Goal: Task Accomplishment & Management: Manage account settings

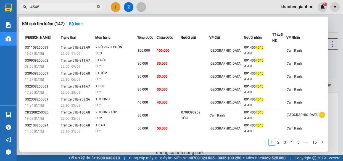
click at [98, 4] on span at bounding box center [98, 6] width 3 height 5
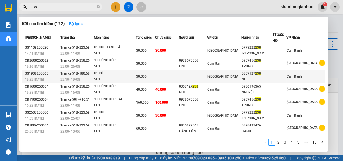
type input "238"
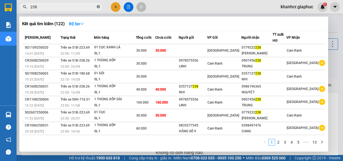
click at [100, 7] on icon "close-circle" at bounding box center [98, 6] width 3 height 3
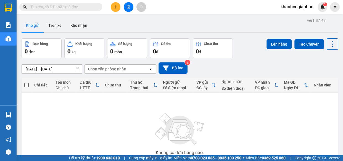
click at [79, 8] on input "text" at bounding box center [62, 7] width 65 height 6
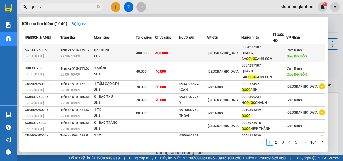
type input "QUỐC"
click at [129, 57] on div "SL: 2" at bounding box center [114, 56] width 41 height 6
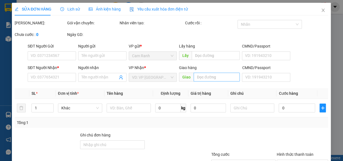
type input "0354237187"
type input "QUẢNG CÁO QUỐC ANH SỐ 9"
type input "SỐ 9"
type input "400.000"
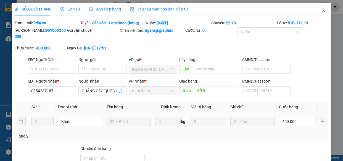
click at [322, 10] on icon "close" at bounding box center [324, 10] width 4 height 4
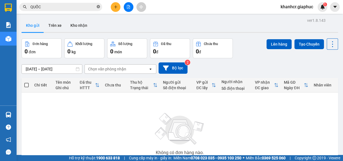
click at [98, 8] on icon "close-circle" at bounding box center [98, 6] width 3 height 3
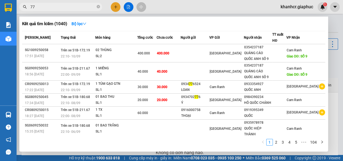
type input "779"
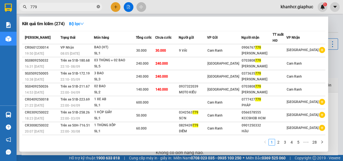
click at [98, 5] on icon "close-circle" at bounding box center [98, 6] width 3 height 3
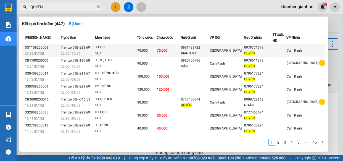
type input "QUYÊN"
copy div "0979771679"
drag, startPoint x: 248, startPoint y: 47, endPoint x: 265, endPoint y: 48, distance: 16.9
click at [265, 48] on div "0979771679" at bounding box center [258, 48] width 28 height 6
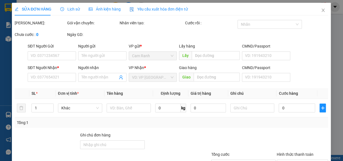
type input "0981488722"
type input "GIÁNG MY"
type input "0979771679"
type input "QUYÊN"
type input "70.000"
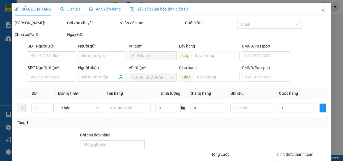
type input "70.000"
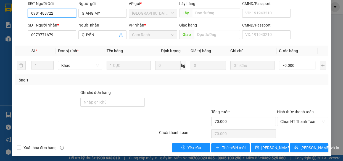
scroll to position [58, 0]
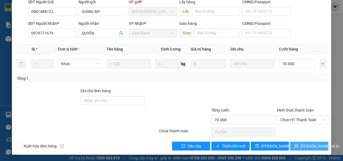
click at [311, 147] on span "[PERSON_NAME] và In" at bounding box center [320, 146] width 39 height 6
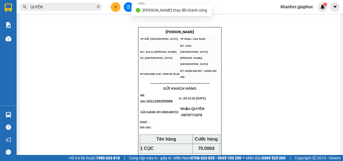
scroll to position [50, 0]
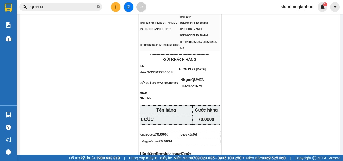
click at [98, 7] on icon "close-circle" at bounding box center [98, 6] width 3 height 3
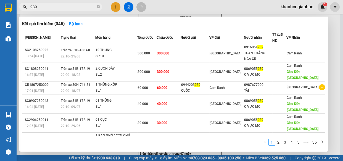
type input "939"
click at [98, 7] on icon "close-circle" at bounding box center [98, 6] width 3 height 3
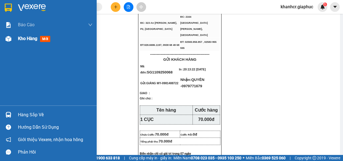
click at [22, 36] on span "Kho hàng" at bounding box center [27, 38] width 19 height 5
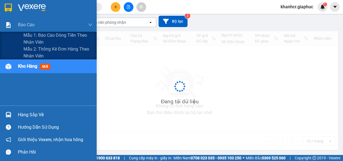
scroll to position [46, 0]
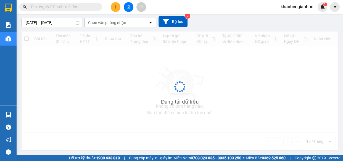
click at [61, 7] on input "text" at bounding box center [62, 7] width 65 height 6
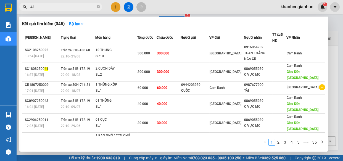
type input "419"
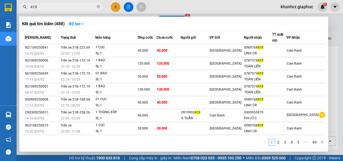
drag, startPoint x: 99, startPoint y: 5, endPoint x: 97, endPoint y: 7, distance: 2.9
click at [99, 4] on span at bounding box center [98, 6] width 3 height 5
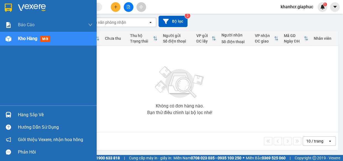
click at [12, 43] on div at bounding box center [9, 39] width 10 height 10
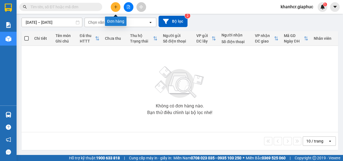
click at [117, 6] on icon "plus" at bounding box center [116, 7] width 4 height 4
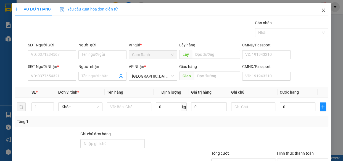
click at [322, 10] on icon "close" at bounding box center [324, 10] width 4 height 4
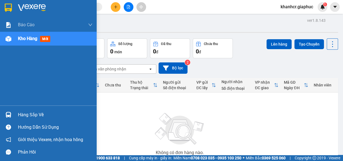
drag, startPoint x: 11, startPoint y: 39, endPoint x: 28, endPoint y: 48, distance: 19.8
click at [11, 39] on div at bounding box center [9, 39] width 10 height 10
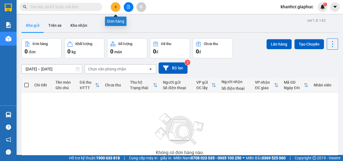
click at [113, 9] on button at bounding box center [116, 7] width 10 height 10
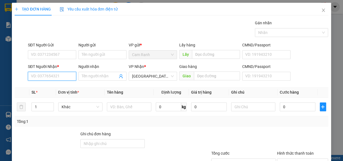
click at [39, 75] on input "SĐT Người Nhận *" at bounding box center [52, 76] width 48 height 9
click at [55, 52] on input "SĐT Người Gửi" at bounding box center [52, 54] width 48 height 9
drag, startPoint x: 61, startPoint y: 75, endPoint x: 65, endPoint y: 73, distance: 3.7
click at [61, 75] on input "SĐT Người Nhận *" at bounding box center [52, 76] width 48 height 9
type input "0793549614"
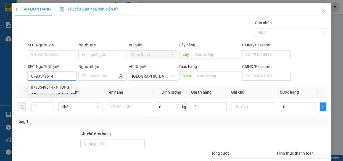
click at [46, 88] on div "0793549614 - NHUNG" at bounding box center [51, 87] width 41 height 6
type input "NHUNG"
type input "0793549614"
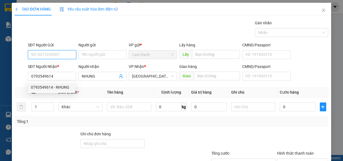
click at [49, 51] on input "SĐT Người Gửi" at bounding box center [52, 54] width 48 height 9
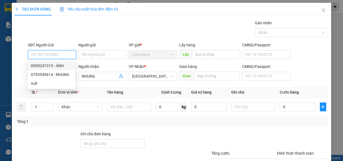
click at [47, 67] on div "0905241313 - ÁNH" at bounding box center [51, 66] width 41 height 6
type input "0905241313"
type input "ÁNH"
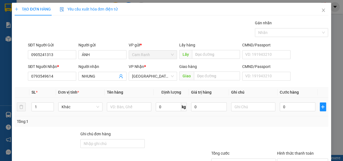
click at [114, 112] on div at bounding box center [129, 106] width 45 height 11
drag, startPoint x: 114, startPoint y: 109, endPoint x: 120, endPoint y: 107, distance: 6.8
click at [120, 107] on input "text" at bounding box center [129, 107] width 45 height 9
type input "1 phong bì"
drag, startPoint x: 288, startPoint y: 110, endPoint x: 283, endPoint y: 111, distance: 4.8
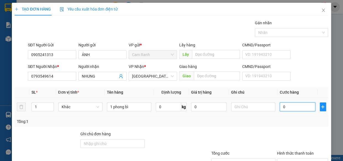
click at [288, 110] on input "0" at bounding box center [298, 107] width 36 height 9
type input "3"
type input "30"
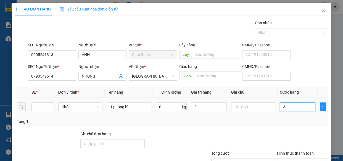
type input "30"
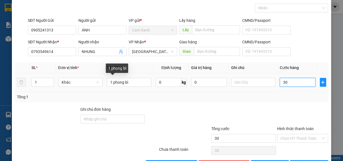
scroll to position [43, 0]
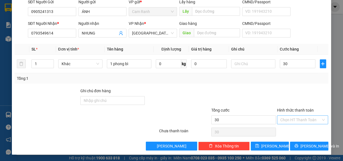
type input "30.000"
click at [292, 122] on input "Hình thức thanh toán" at bounding box center [301, 120] width 41 height 8
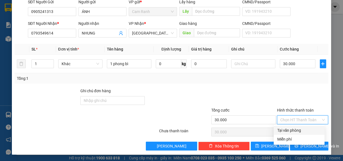
click at [293, 132] on div "Tại văn phòng" at bounding box center [299, 130] width 44 height 6
type input "0"
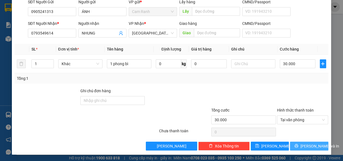
click at [297, 145] on icon "printer" at bounding box center [297, 146] width 4 height 4
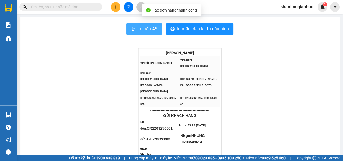
drag, startPoint x: 134, startPoint y: 30, endPoint x: 193, endPoint y: 57, distance: 65.1
click at [135, 30] on button "In mẫu A5" at bounding box center [144, 29] width 35 height 11
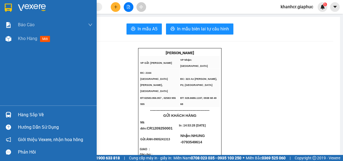
drag, startPoint x: 13, startPoint y: 39, endPoint x: 71, endPoint y: 14, distance: 62.7
click at [14, 39] on div "Kho hàng mới" at bounding box center [48, 39] width 97 height 14
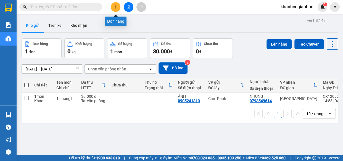
click at [118, 5] on button at bounding box center [116, 7] width 10 height 10
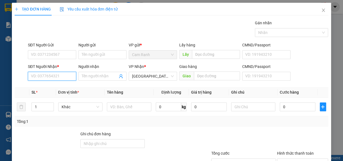
click at [48, 74] on input "SĐT Người Nhận *" at bounding box center [52, 76] width 48 height 9
type input "0934946034"
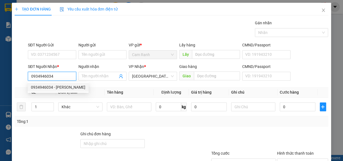
click at [62, 86] on div "0934946034 - THIÊN KIM" at bounding box center [58, 87] width 54 height 6
type input "THIÊN KIM"
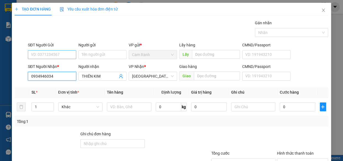
type input "0934946034"
click at [48, 53] on input "SĐT Người Gửi" at bounding box center [52, 54] width 48 height 9
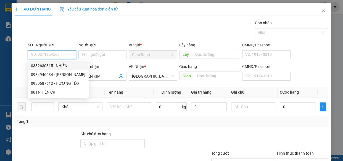
click at [53, 64] on div "0332630315 - NHIÊN" at bounding box center [58, 66] width 54 height 6
type input "0332630315"
type input "NHIÊN"
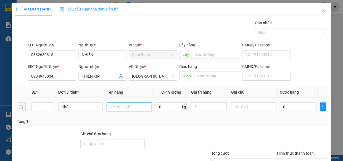
click at [117, 105] on input "text" at bounding box center [129, 107] width 45 height 9
type input "1 cục đen"
click at [280, 101] on div "0" at bounding box center [298, 106] width 36 height 11
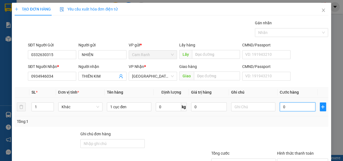
click at [294, 106] on input "0" at bounding box center [298, 107] width 36 height 9
type input "3"
type input "30"
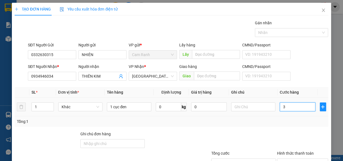
type input "30"
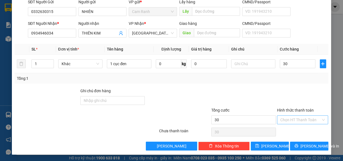
type input "30.000"
drag, startPoint x: 296, startPoint y: 117, endPoint x: 298, endPoint y: 127, distance: 10.1
click at [296, 117] on input "Hình thức thanh toán" at bounding box center [301, 120] width 41 height 8
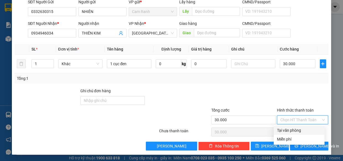
click at [298, 130] on div "Tại văn phòng" at bounding box center [299, 130] width 44 height 6
type input "0"
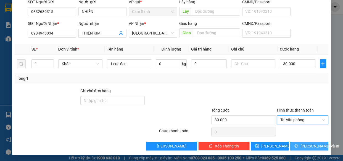
click at [303, 145] on span "[PERSON_NAME] và In" at bounding box center [320, 146] width 39 height 6
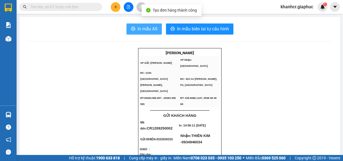
click at [142, 27] on span "In mẫu A5" at bounding box center [148, 28] width 20 height 7
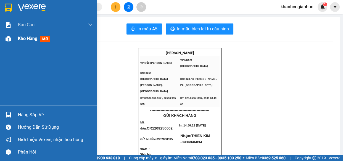
click at [24, 39] on span "Kho hàng" at bounding box center [27, 38] width 19 height 5
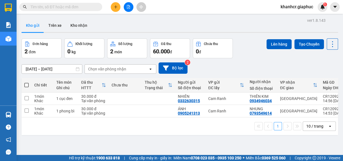
click at [298, 7] on span "khanhcr.giaphuc" at bounding box center [296, 6] width 41 height 7
click at [293, 18] on span "Đăng xuất" at bounding box center [300, 17] width 30 height 6
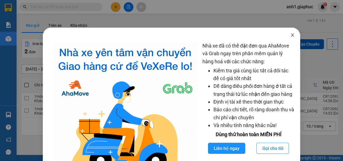
click at [286, 35] on span "Close" at bounding box center [292, 35] width 15 height 15
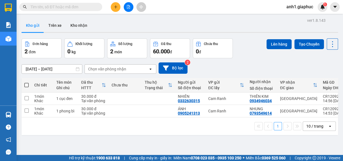
click at [322, 126] on div "10 / trang" at bounding box center [315, 126] width 25 height 9
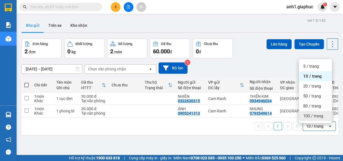
click at [311, 116] on span "100 / trang" at bounding box center [314, 116] width 20 height 6
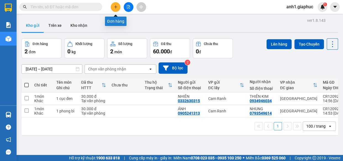
click at [118, 7] on button at bounding box center [116, 7] width 10 height 10
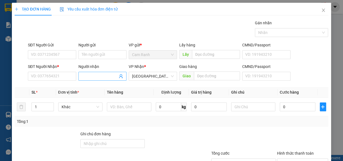
click at [85, 77] on input "Người nhận" at bounding box center [100, 76] width 36 height 6
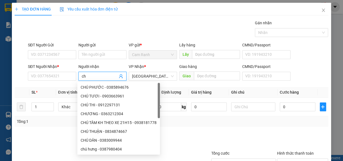
type input "c"
type input "CHÚ TỶ"
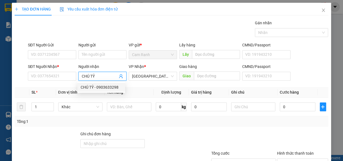
drag, startPoint x: 106, startPoint y: 85, endPoint x: 108, endPoint y: 88, distance: 3.4
click at [106, 86] on div "CHÚ TỶ - 0903633298" at bounding box center [101, 87] width 41 height 6
type input "0903633298"
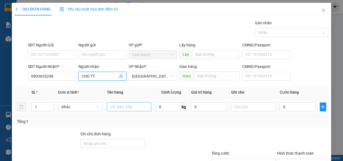
type input "CHÚ TỶ"
click at [123, 107] on input "text" at bounding box center [129, 107] width 45 height 9
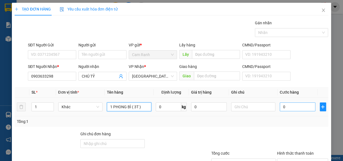
type input "1 PHONG BÌ ( 3T )"
click at [292, 106] on input "0" at bounding box center [298, 107] width 36 height 9
type input "3"
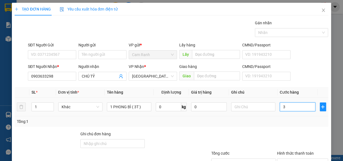
type input "30"
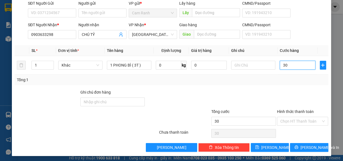
scroll to position [43, 0]
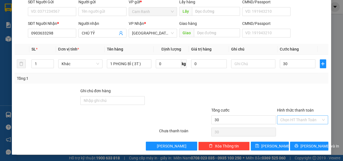
type input "30.000"
click at [284, 121] on input "Hình thức thanh toán" at bounding box center [301, 120] width 41 height 8
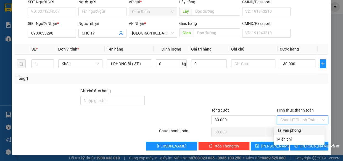
click at [288, 130] on div "Tại văn phòng" at bounding box center [299, 130] width 44 height 6
type input "0"
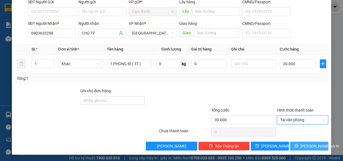
click at [298, 147] on icon "printer" at bounding box center [297, 146] width 4 height 4
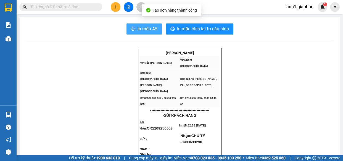
click at [139, 30] on span "In mẫu A5" at bounding box center [148, 28] width 20 height 7
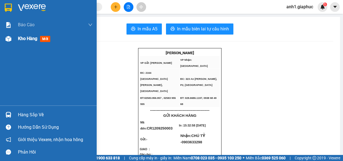
click at [30, 37] on span "Kho hàng" at bounding box center [27, 38] width 19 height 5
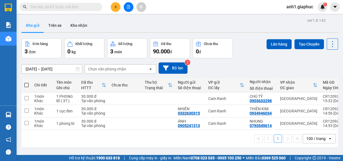
click at [49, 7] on input "text" at bounding box center [62, 7] width 65 height 6
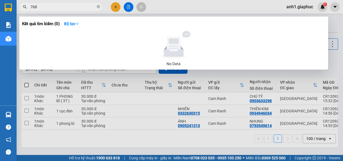
type input "7688"
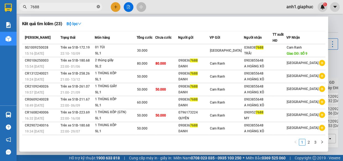
click at [97, 7] on icon "close-circle" at bounding box center [98, 6] width 3 height 3
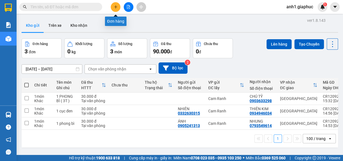
click at [116, 6] on icon "plus" at bounding box center [116, 7] width 4 height 4
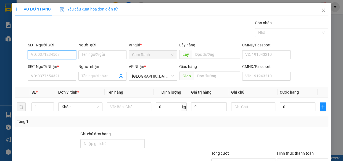
click at [37, 54] on input "SĐT Người Gửi" at bounding box center [52, 54] width 48 height 9
click at [105, 53] on input "Người gửi" at bounding box center [103, 54] width 48 height 9
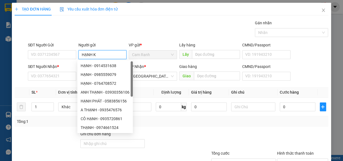
type input "HẠNH KS"
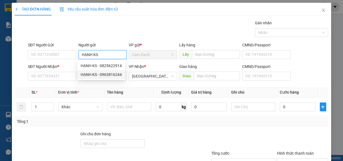
click at [95, 76] on div "HẠNH KS - 0963816244" at bounding box center [101, 75] width 41 height 6
type input "0963816244"
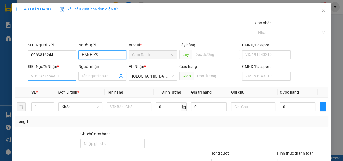
type input "HẠNH KS"
click at [50, 77] on input "SĐT Người Nhận *" at bounding box center [52, 76] width 48 height 9
click at [51, 76] on input "SĐT Người Nhận *" at bounding box center [52, 76] width 48 height 9
type input "0903143616"
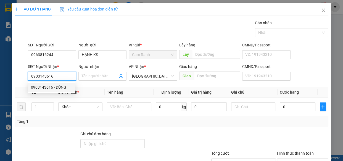
click at [63, 86] on div "0903143616 - DŨNG" at bounding box center [51, 87] width 41 height 6
type input "DŨNG"
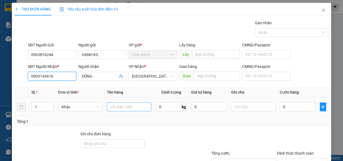
type input "0903143616"
click at [120, 107] on input "text" at bounding box center [129, 107] width 45 height 9
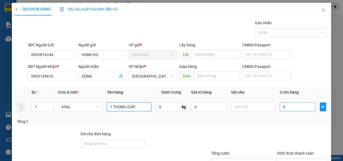
type input "1 THÙNG GIẤY"
click at [280, 106] on input "0" at bounding box center [298, 107] width 36 height 9
type input "4"
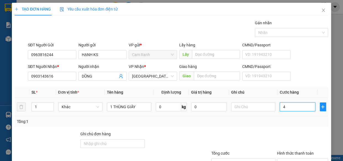
type input "40"
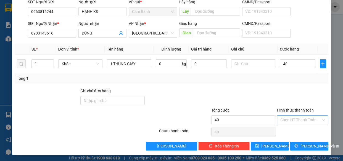
type input "40.000"
click at [299, 123] on input "Hình thức thanh toán" at bounding box center [301, 120] width 41 height 8
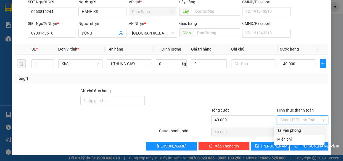
click at [283, 128] on div "Tại văn phòng" at bounding box center [299, 130] width 44 height 6
type input "0"
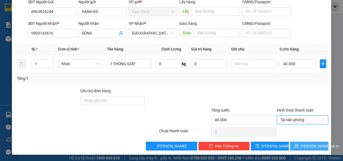
click at [300, 144] on button "[PERSON_NAME] và In" at bounding box center [309, 146] width 38 height 9
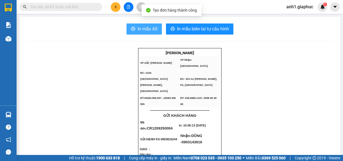
click at [141, 32] on span "In mẫu A5" at bounding box center [148, 28] width 20 height 7
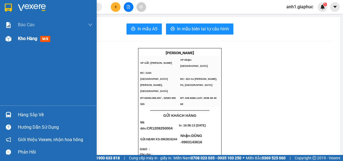
click at [28, 38] on span "Kho hàng" at bounding box center [27, 38] width 19 height 5
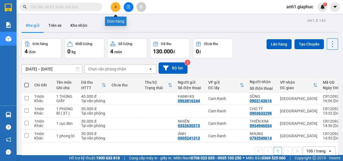
click at [113, 7] on button at bounding box center [116, 7] width 10 height 10
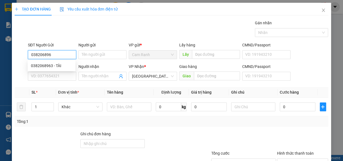
type input "0382068963"
click at [54, 64] on div "0382068963 - TÀI" at bounding box center [51, 66] width 41 height 6
type input "TÀI"
type input "0382068963"
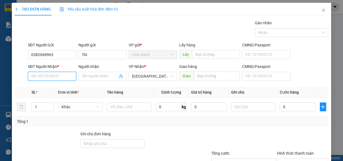
click at [46, 79] on input "SĐT Người Nhận *" at bounding box center [52, 76] width 48 height 9
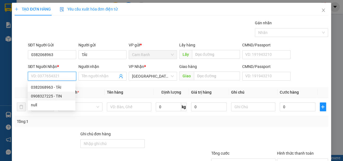
drag, startPoint x: 50, startPoint y: 95, endPoint x: 114, endPoint y: 115, distance: 67.3
click at [50, 95] on div "0908327225 - TIN" at bounding box center [51, 96] width 41 height 6
type input "0908327225"
type input "TIN"
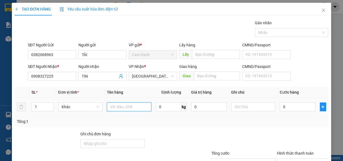
click at [121, 106] on input "text" at bounding box center [129, 107] width 45 height 9
type input "1 THÙNG XỐP"
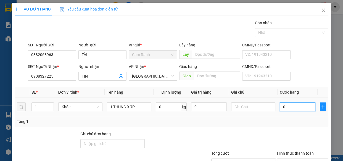
click at [284, 107] on input "0" at bounding box center [298, 107] width 36 height 9
type input "6"
type input "60"
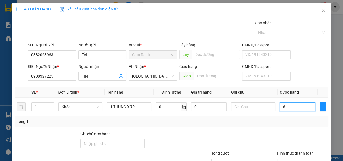
type input "60"
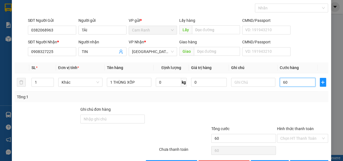
scroll to position [43, 0]
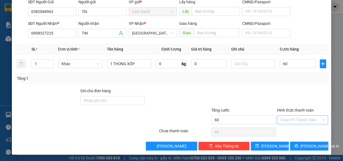
type input "60.000"
click at [291, 117] on input "Hình thức thanh toán" at bounding box center [301, 120] width 41 height 8
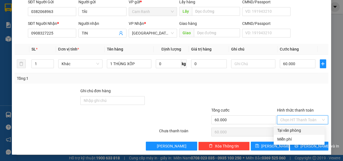
click at [294, 130] on div "Tại văn phòng" at bounding box center [299, 130] width 44 height 6
type input "0"
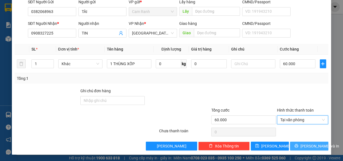
click at [302, 147] on span "[PERSON_NAME] và In" at bounding box center [320, 146] width 39 height 6
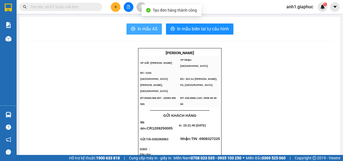
click at [139, 28] on span "In mẫu A5" at bounding box center [148, 28] width 20 height 7
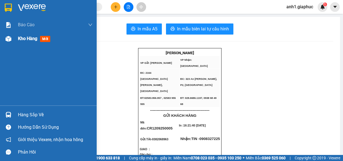
click at [28, 39] on span "Kho hàng" at bounding box center [27, 38] width 19 height 5
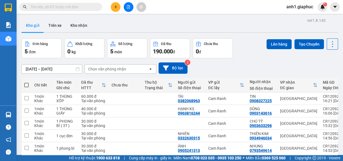
click at [55, 8] on input "text" at bounding box center [62, 7] width 65 height 6
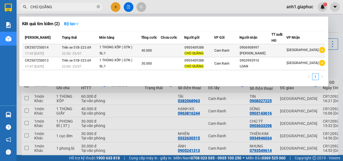
type input "CHÚ QUÃNG"
drag, startPoint x: 192, startPoint y: 47, endPoint x: 209, endPoint y: 48, distance: 17.4
click at [209, 48] on div "0905409388" at bounding box center [199, 48] width 29 height 6
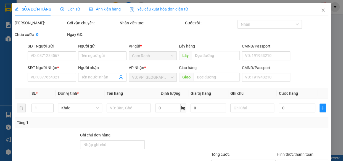
type input "0905409388"
type input "CHÚ QUÃNG"
type input "0906908997"
type input "[PERSON_NAME]"
type input "40.000"
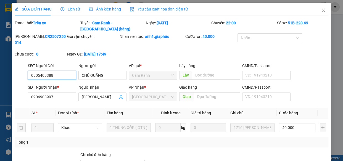
drag, startPoint x: 30, startPoint y: 70, endPoint x: 55, endPoint y: 69, distance: 25.2
click at [62, 71] on input "0905409388" at bounding box center [52, 75] width 48 height 9
drag, startPoint x: 321, startPoint y: 10, endPoint x: 9, endPoint y: 37, distance: 313.1
click at [322, 11] on icon "close" at bounding box center [324, 10] width 4 height 4
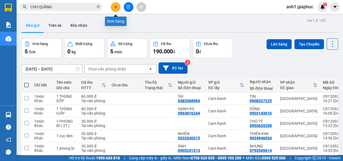
click at [113, 8] on button at bounding box center [116, 7] width 10 height 10
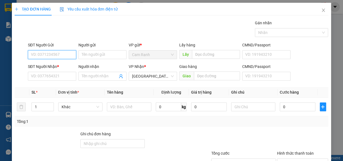
paste input "0905409388"
type input "0905409388"
click at [51, 64] on div "0905409388 - CHÚ QUẢNG" at bounding box center [54, 66] width 47 height 6
type input "CHÚ QUẢNG"
type input "0905409388"
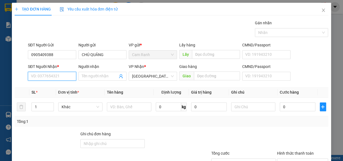
click at [54, 77] on input "SĐT Người Nhận *" at bounding box center [52, 76] width 48 height 9
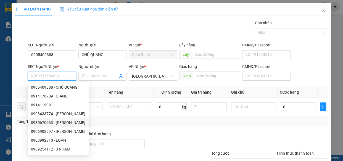
click at [50, 123] on div "0935670463 - [PERSON_NAME]" at bounding box center [58, 123] width 54 height 6
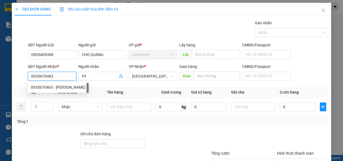
type input "0935670463"
type input "VY"
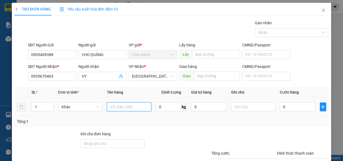
click at [125, 109] on input "text" at bounding box center [129, 107] width 45 height 9
type input "1 THÙNG XỐP"
click at [285, 101] on div "0" at bounding box center [298, 106] width 36 height 11
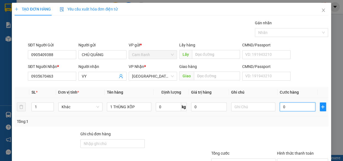
drag, startPoint x: 289, startPoint y: 108, endPoint x: 286, endPoint y: 108, distance: 3.0
click at [289, 108] on input "0" at bounding box center [298, 107] width 36 height 9
type input "4"
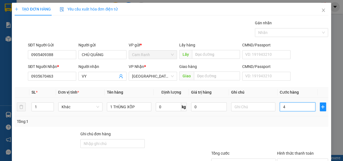
type input "40"
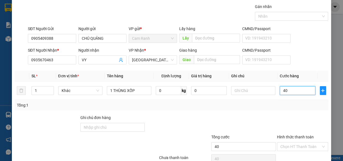
scroll to position [25, 0]
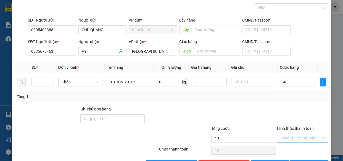
type input "40.000"
click at [297, 139] on input "Hình thức thanh toán" at bounding box center [301, 138] width 41 height 8
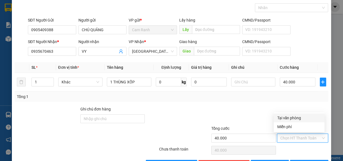
click at [289, 119] on div "Tại văn phòng" at bounding box center [299, 118] width 44 height 6
type input "0"
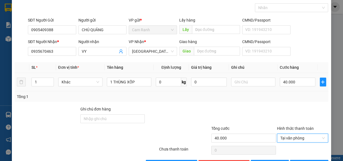
scroll to position [43, 0]
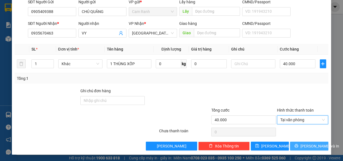
click at [304, 144] on span "[PERSON_NAME] và In" at bounding box center [320, 146] width 39 height 6
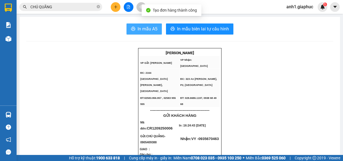
click at [140, 31] on span "In mẫu A5" at bounding box center [148, 28] width 20 height 7
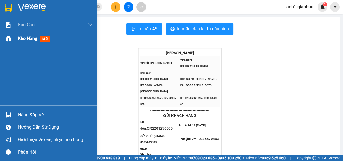
click at [30, 42] on div "Kho hàng mới" at bounding box center [35, 38] width 35 height 7
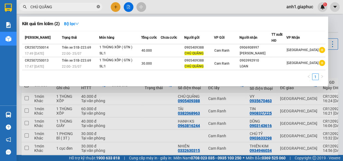
click at [99, 6] on icon "close-circle" at bounding box center [98, 6] width 3 height 3
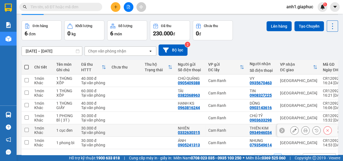
scroll to position [36, 0]
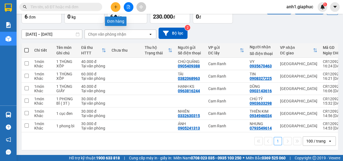
click at [117, 6] on icon "plus" at bounding box center [116, 7] width 4 height 4
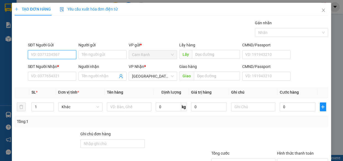
click at [46, 54] on input "SĐT Người Gửi" at bounding box center [52, 54] width 48 height 9
click at [122, 100] on td at bounding box center [129, 107] width 49 height 19
click at [88, 54] on input "Người gửi" at bounding box center [103, 54] width 48 height 9
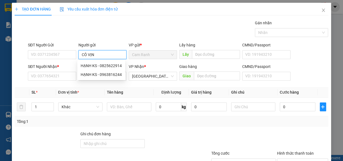
type input "CÔ VỊNH"
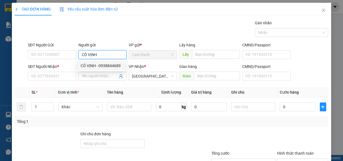
click at [93, 64] on div "CÔ VỊNH - 0938844689" at bounding box center [101, 66] width 41 height 6
type input "0938844689"
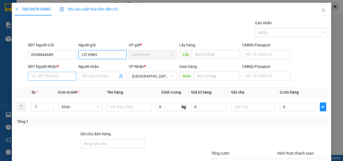
type input "CÔ VỊNH"
click at [58, 76] on input "SĐT Người Nhận *" at bounding box center [52, 76] width 48 height 9
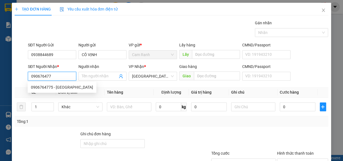
type input "0906764775"
click at [61, 88] on div "0906764775 - [GEOGRAPHIC_DATA]" at bounding box center [62, 87] width 62 height 6
type input "LUYẾN HẢI"
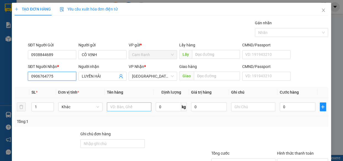
type input "0906764775"
click at [129, 106] on input "text" at bounding box center [129, 107] width 45 height 9
type input "1 CỤC ĐEN"
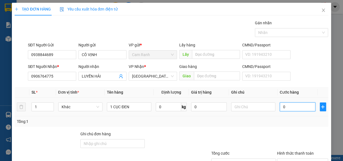
click at [284, 105] on input "0" at bounding box center [298, 107] width 36 height 9
type input "2"
type input "20"
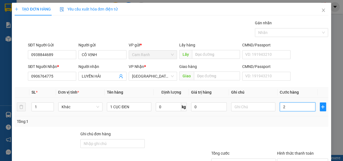
type input "20"
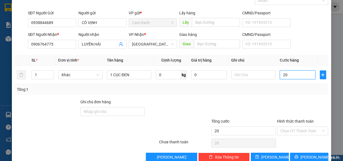
scroll to position [43, 0]
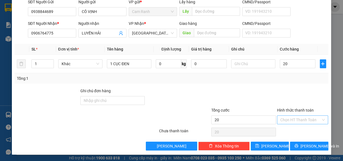
type input "20.000"
click at [298, 120] on input "Hình thức thanh toán" at bounding box center [301, 120] width 41 height 8
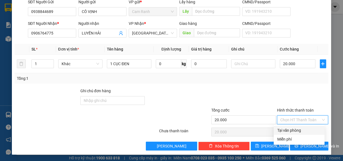
click at [297, 131] on div "Tại văn phòng" at bounding box center [299, 130] width 44 height 6
type input "0"
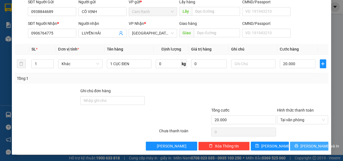
click at [298, 148] on span "printer" at bounding box center [297, 146] width 4 height 4
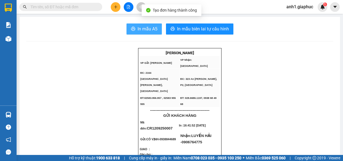
drag, startPoint x: 147, startPoint y: 32, endPoint x: 178, endPoint y: 47, distance: 35.2
click at [147, 32] on span "In mẫu A5" at bounding box center [148, 28] width 20 height 7
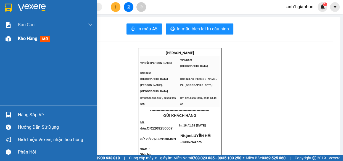
click at [25, 40] on span "Kho hàng" at bounding box center [27, 38] width 19 height 5
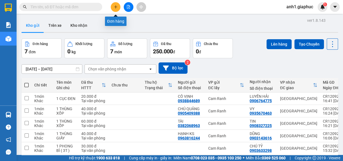
click at [116, 9] on button at bounding box center [116, 7] width 10 height 10
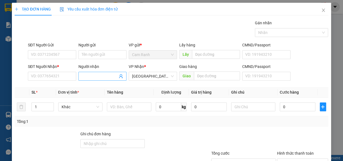
click at [94, 78] on input "Người nhận" at bounding box center [100, 76] width 36 height 6
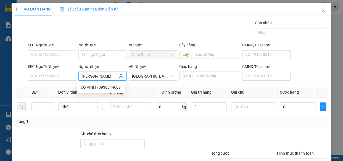
type input "[PERSON_NAME]"
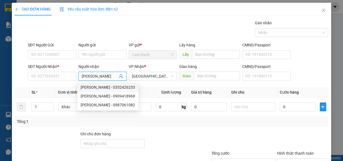
click at [106, 86] on div "[PERSON_NAME] - 0352426233" at bounding box center [108, 87] width 54 height 6
type input "0352426233"
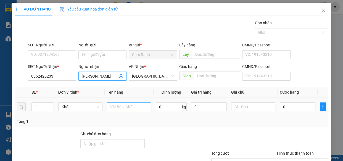
type input "[PERSON_NAME]"
click at [137, 107] on input "text" at bounding box center [129, 107] width 45 height 9
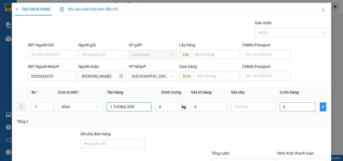
type input "1 THÙNG XỐP"
click at [285, 106] on input "0" at bounding box center [298, 107] width 36 height 9
type input "6"
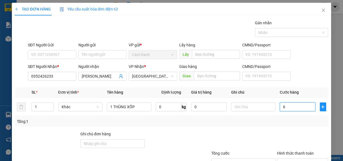
type input "60"
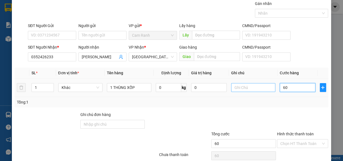
scroll to position [43, 0]
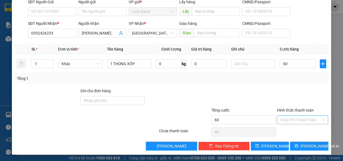
type input "60.000"
drag, startPoint x: 297, startPoint y: 119, endPoint x: 298, endPoint y: 122, distance: 4.0
click at [297, 119] on input "Hình thức thanh toán" at bounding box center [301, 120] width 41 height 8
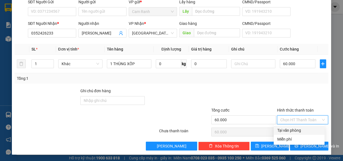
drag, startPoint x: 296, startPoint y: 129, endPoint x: 299, endPoint y: 132, distance: 3.7
click at [297, 130] on div "Tại văn phòng" at bounding box center [299, 130] width 44 height 6
type input "0"
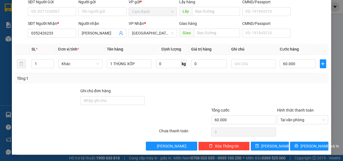
click at [308, 152] on div "TẠO ĐƠN HÀNG Yêu cầu xuất hóa đơn điện tử Transit Pickup Surcharge Ids Transit …" at bounding box center [171, 57] width 319 height 195
click at [303, 147] on span "[PERSON_NAME] và In" at bounding box center [320, 146] width 39 height 6
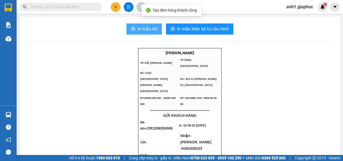
click at [147, 28] on span "In mẫu A5" at bounding box center [148, 28] width 20 height 7
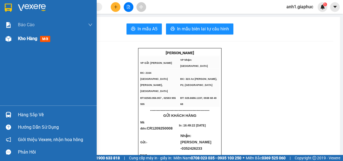
click at [28, 36] on span "Kho hàng" at bounding box center [27, 38] width 19 height 5
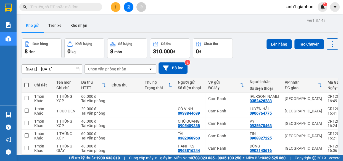
click at [58, 8] on input "text" at bounding box center [62, 7] width 65 height 6
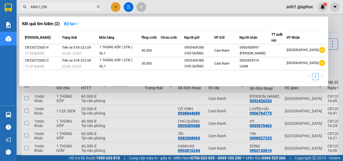
type input "ANH LONG"
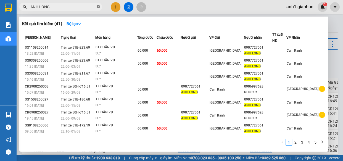
click at [98, 7] on icon "close-circle" at bounding box center [98, 6] width 3 height 3
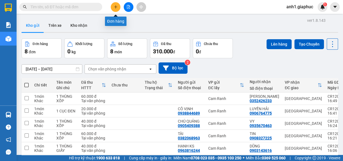
click at [113, 8] on button at bounding box center [116, 7] width 10 height 10
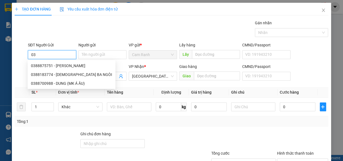
type input "0"
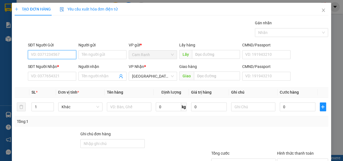
type input "5"
type input "0985956779"
click at [56, 66] on div "0985956779 - CHÚ TỴ" at bounding box center [51, 66] width 41 height 6
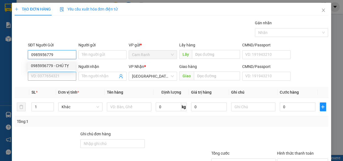
type input "CHÚ TỴ"
type input "0985956779"
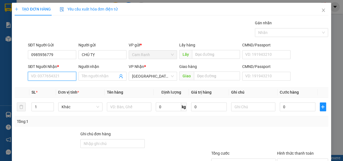
click at [52, 76] on input "SĐT Người Nhận *" at bounding box center [52, 76] width 48 height 9
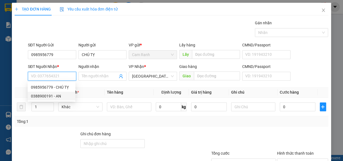
click at [54, 97] on div "0388900191 - AN" at bounding box center [51, 96] width 41 height 6
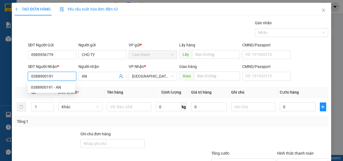
type input "0388900191"
type input "AN"
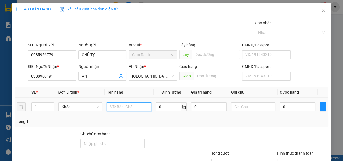
click at [128, 108] on input "text" at bounding box center [129, 107] width 45 height 9
type input "1 THÙNG XỐP"
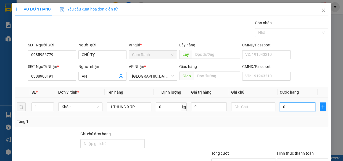
click at [288, 104] on input "0" at bounding box center [298, 107] width 36 height 9
type input "6"
type input "60"
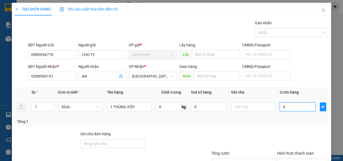
type input "60"
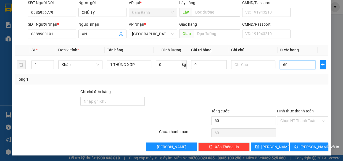
scroll to position [43, 0]
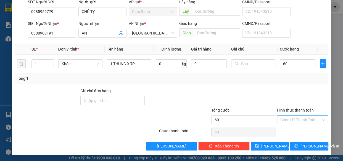
type input "60.000"
click at [290, 117] on input "Hình thức thanh toán" at bounding box center [301, 120] width 41 height 8
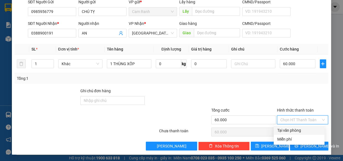
drag, startPoint x: 292, startPoint y: 129, endPoint x: 343, endPoint y: 127, distance: 51.2
click at [292, 130] on div "Tại văn phòng" at bounding box center [299, 130] width 44 height 6
type input "0"
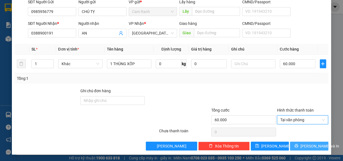
click at [300, 145] on button "[PERSON_NAME] và In" at bounding box center [309, 146] width 38 height 9
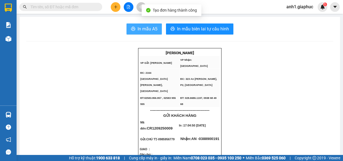
click at [145, 29] on span "In mẫu A5" at bounding box center [148, 28] width 20 height 7
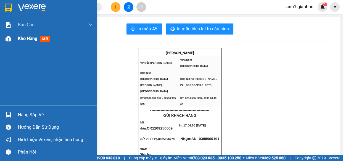
click at [31, 37] on span "Kho hàng" at bounding box center [27, 38] width 19 height 5
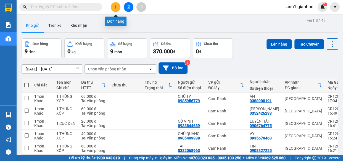
click at [116, 7] on icon "plus" at bounding box center [116, 7] width 4 height 4
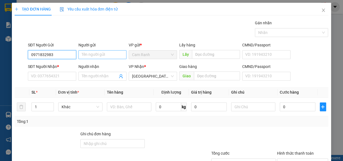
type input "0971832983"
click at [90, 54] on input "Người gửi" at bounding box center [103, 54] width 48 height 9
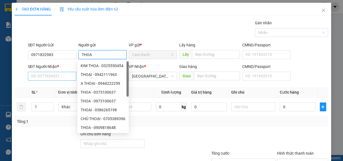
type input "THOA"
click at [43, 75] on input "SĐT Người Nhận *" at bounding box center [52, 76] width 48 height 9
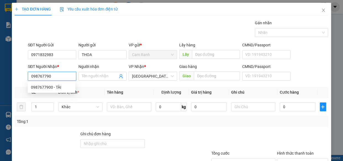
type input "0987677900"
click at [48, 88] on div "0987677900 - TÀI" at bounding box center [51, 87] width 41 height 6
type input "TÀI"
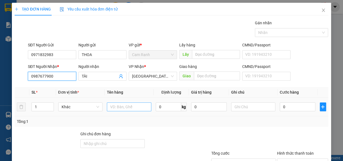
type input "0987677900"
click at [131, 108] on input "text" at bounding box center [129, 107] width 45 height 9
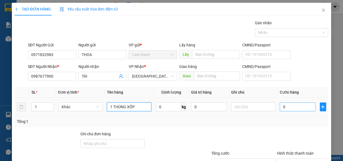
type input "1 THÙNG XỐP"
click at [288, 108] on input "0" at bounding box center [298, 107] width 36 height 9
type input "8"
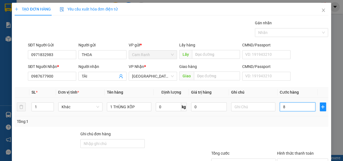
type input "80"
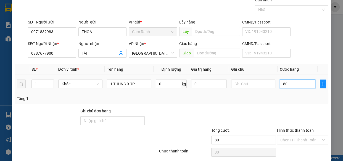
scroll to position [43, 0]
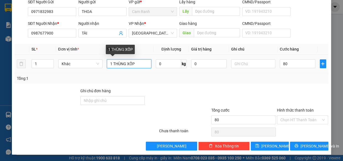
type input "80.000"
click at [142, 65] on input "1 THÙNG XỐP" at bounding box center [129, 63] width 45 height 9
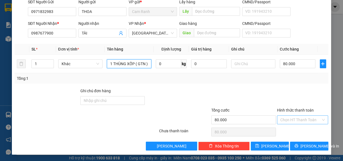
type input "1 THÙNG XỐP ( GTN )"
click at [291, 118] on input "Hình thức thanh toán" at bounding box center [301, 120] width 41 height 8
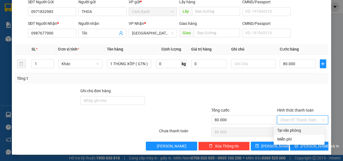
drag, startPoint x: 293, startPoint y: 128, endPoint x: 297, endPoint y: 136, distance: 9.3
click at [292, 129] on div "Tại văn phòng" at bounding box center [299, 130] width 44 height 6
type input "0"
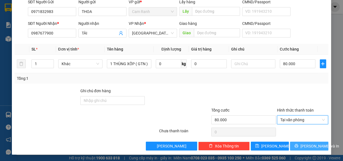
click at [296, 144] on icon "printer" at bounding box center [297, 146] width 4 height 4
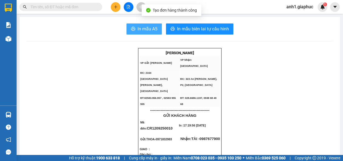
click at [138, 28] on span "In mẫu A5" at bounding box center [148, 28] width 20 height 7
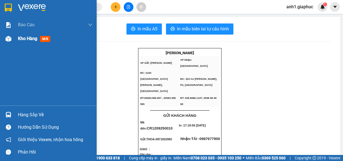
click at [27, 39] on span "Kho hàng" at bounding box center [27, 38] width 19 height 5
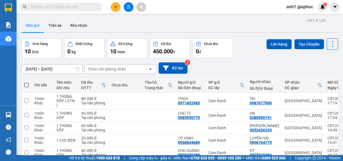
click at [115, 6] on icon "plus" at bounding box center [116, 7] width 4 height 4
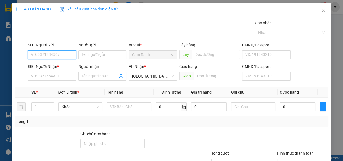
click at [43, 54] on input "SĐT Người Gửi" at bounding box center [52, 54] width 48 height 9
type input "0905300884"
click at [58, 66] on div "0905300884 - TIẾN" at bounding box center [51, 66] width 41 height 6
type input "TIẾN"
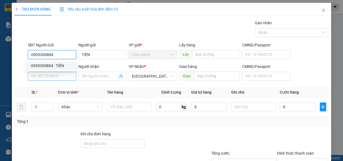
type input "0905300884"
click at [54, 76] on input "SĐT Người Nhận *" at bounding box center [52, 76] width 48 height 9
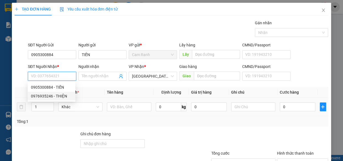
drag, startPoint x: 64, startPoint y: 96, endPoint x: 76, endPoint y: 101, distance: 12.9
click at [63, 96] on div "0976935246 - THIỆN" at bounding box center [51, 96] width 41 height 6
type input "0976935246"
type input "THIỆN"
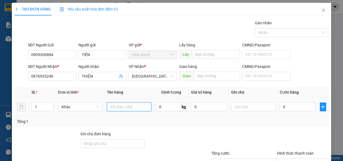
click at [112, 106] on input "text" at bounding box center [129, 107] width 45 height 9
type input "1 THÙNG XỐP"
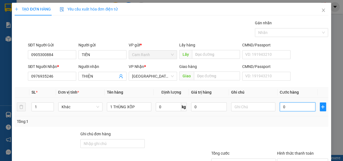
click at [291, 106] on input "0" at bounding box center [298, 107] width 36 height 9
type input "4"
type input "40"
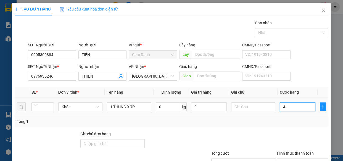
type input "40"
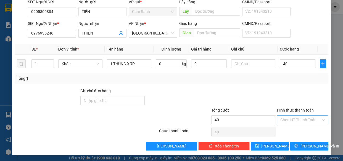
type input "40.000"
click at [298, 119] on input "Hình thức thanh toán" at bounding box center [301, 120] width 41 height 8
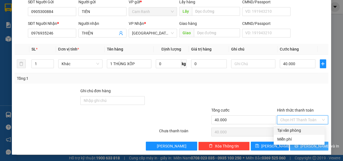
drag, startPoint x: 300, startPoint y: 131, endPoint x: 308, endPoint y: 147, distance: 18.1
click at [299, 131] on div "Tại văn phòng" at bounding box center [299, 130] width 44 height 6
type input "0"
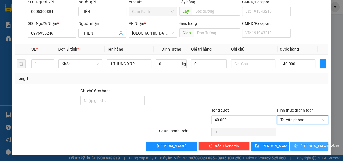
click at [303, 148] on span "[PERSON_NAME] và In" at bounding box center [320, 146] width 39 height 6
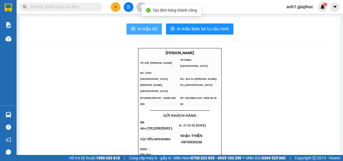
drag, startPoint x: 140, startPoint y: 28, endPoint x: 283, endPoint y: 48, distance: 144.9
click at [140, 29] on span "In mẫu A5" at bounding box center [148, 28] width 20 height 7
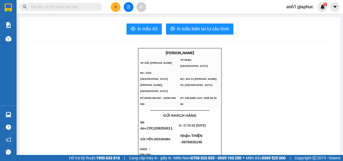
click at [113, 8] on button at bounding box center [116, 7] width 10 height 10
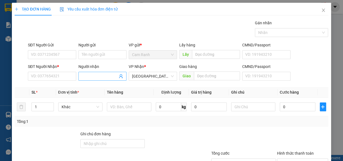
click at [95, 78] on input "Người nhận" at bounding box center [100, 76] width 36 height 6
type input "PU"
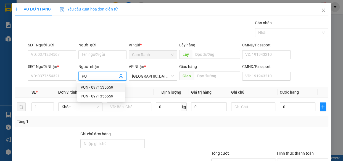
click at [100, 88] on div "PUN - 0971535559" at bounding box center [101, 87] width 41 height 6
type input "0971535559"
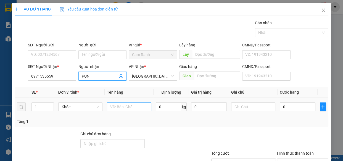
type input "PUN"
click at [132, 106] on input "text" at bounding box center [129, 107] width 45 height 9
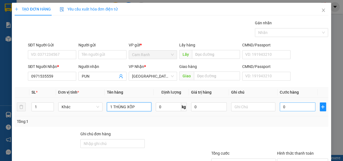
type input "1 THÙNG XỐP"
click at [283, 108] on input "0" at bounding box center [298, 107] width 36 height 9
type input "8"
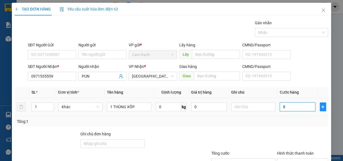
type input "80"
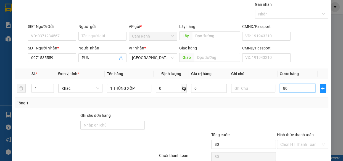
scroll to position [43, 0]
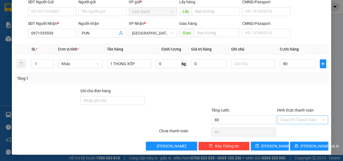
type input "80.000"
click at [294, 121] on input "Hình thức thanh toán" at bounding box center [301, 120] width 41 height 8
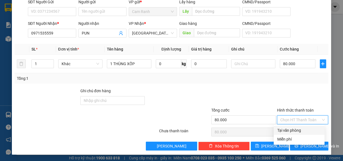
drag, startPoint x: 291, startPoint y: 131, endPoint x: 298, endPoint y: 145, distance: 15.6
click at [292, 131] on div "Tại văn phòng" at bounding box center [299, 130] width 44 height 6
type input "0"
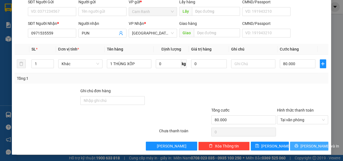
drag, startPoint x: 295, startPoint y: 148, endPoint x: 276, endPoint y: 128, distance: 27.6
click at [295, 148] on button "[PERSON_NAME] và In" at bounding box center [309, 146] width 38 height 9
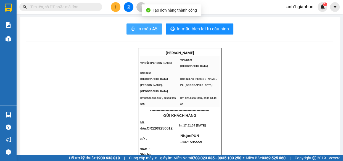
drag, startPoint x: 146, startPoint y: 28, endPoint x: 343, endPoint y: 90, distance: 206.5
click at [149, 28] on span "In mẫu A5" at bounding box center [148, 28] width 20 height 7
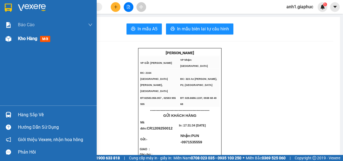
click at [24, 38] on span "Kho hàng" at bounding box center [27, 38] width 19 height 5
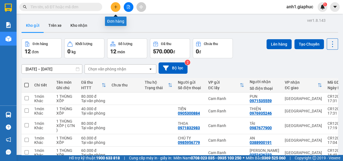
click at [116, 8] on icon "plus" at bounding box center [116, 7] width 4 height 4
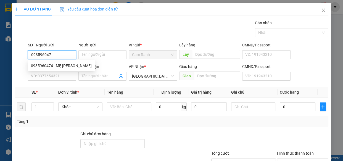
type input "0935960474"
click at [66, 66] on div "0935960474 - MẸ [PERSON_NAME]" at bounding box center [61, 66] width 61 height 6
type input "MẸ [PERSON_NAME]"
type input "0935960474"
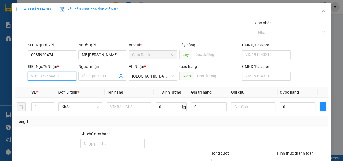
click at [63, 78] on input "SĐT Người Nhận *" at bounding box center [52, 76] width 48 height 9
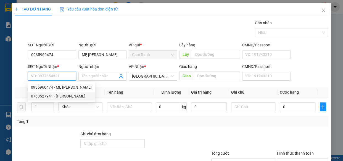
click at [61, 97] on div "0768527941 - [PERSON_NAME]" at bounding box center [61, 96] width 61 height 6
type input "0768527941"
type input "MINH"
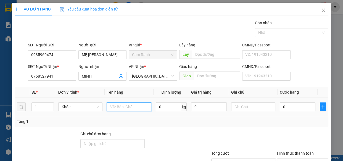
click at [114, 106] on input "text" at bounding box center [129, 107] width 45 height 9
type input "1 THÙNG XỐP"
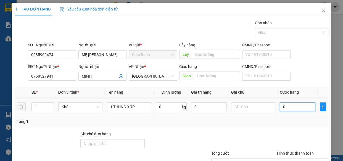
click at [291, 108] on input "0" at bounding box center [298, 107] width 36 height 9
type input "5"
type input "50"
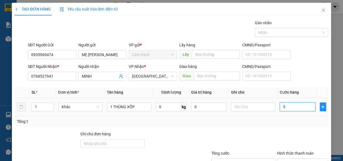
type input "50"
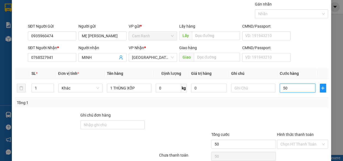
scroll to position [43, 0]
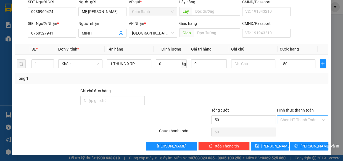
type input "50.000"
click at [287, 119] on input "Hình thức thanh toán" at bounding box center [301, 120] width 41 height 8
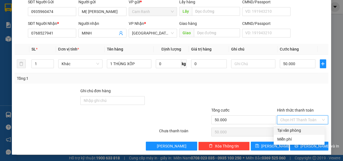
click at [290, 129] on div "Tại văn phòng" at bounding box center [299, 130] width 44 height 6
type input "0"
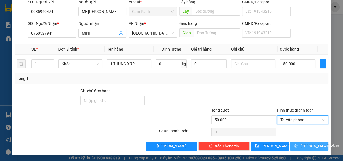
click at [294, 147] on button "[PERSON_NAME] và In" at bounding box center [309, 146] width 38 height 9
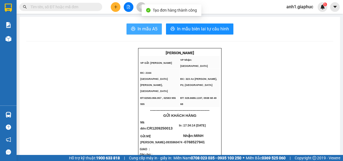
click at [143, 32] on span "In mẫu A5" at bounding box center [148, 28] width 20 height 7
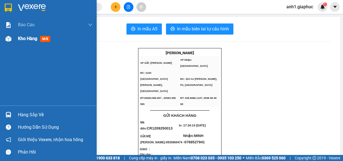
click at [23, 36] on span "Kho hàng" at bounding box center [27, 38] width 19 height 5
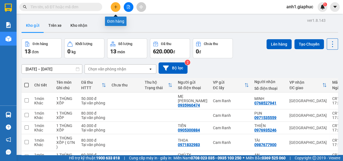
click at [114, 7] on icon "plus" at bounding box center [115, 7] width 3 height 0
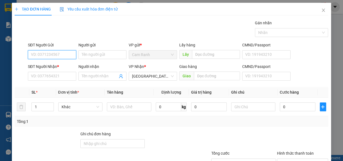
click at [33, 55] on input "SĐT Người Gửi" at bounding box center [52, 54] width 48 height 9
type input "0356056340"
click at [57, 67] on div "0356056340 - SON" at bounding box center [51, 66] width 41 height 6
type input "SON"
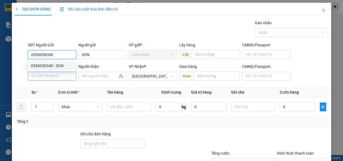
type input "0356056340"
click at [51, 75] on input "SĐT Người Nhận *" at bounding box center [52, 76] width 48 height 9
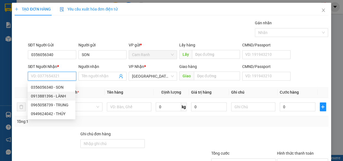
click at [54, 98] on div "0913881396 - LÀNH" at bounding box center [51, 96] width 41 height 6
type input "0913881396"
type input "LÀNH"
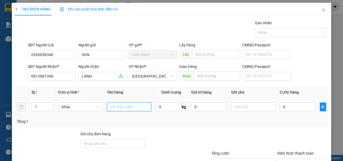
drag, startPoint x: 122, startPoint y: 107, endPoint x: 126, endPoint y: 108, distance: 4.8
click at [124, 108] on input "text" at bounding box center [129, 107] width 45 height 9
type input "1 THÙNG XỐP"
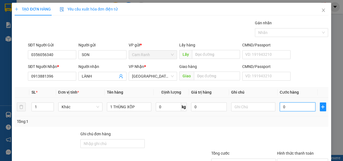
click at [292, 108] on input "0" at bounding box center [298, 107] width 36 height 9
type input "5"
type input "50"
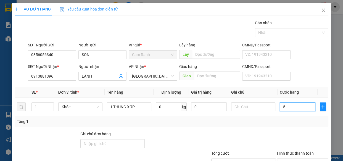
type input "50"
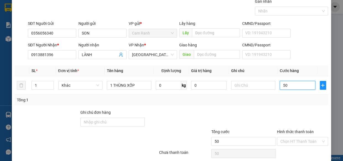
scroll to position [43, 0]
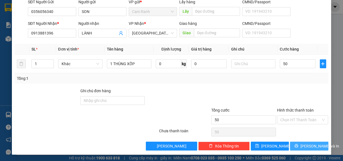
type input "50.000"
drag, startPoint x: 299, startPoint y: 146, endPoint x: 290, endPoint y: 141, distance: 9.8
click at [299, 146] on icon "printer" at bounding box center [297, 146] width 4 height 4
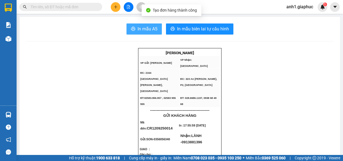
click at [138, 29] on span "In mẫu A5" at bounding box center [148, 28] width 20 height 7
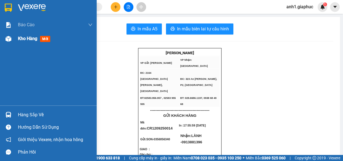
click at [22, 38] on span "Kho hàng" at bounding box center [27, 38] width 19 height 5
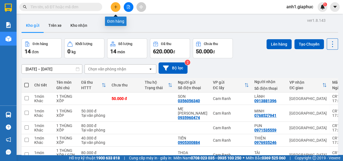
click at [114, 9] on button at bounding box center [116, 7] width 10 height 10
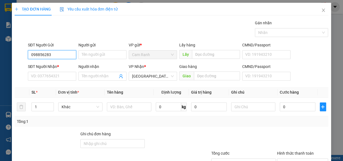
type input "0988562833"
click at [49, 65] on div "0988562833 - OANH" at bounding box center [51, 66] width 41 height 6
type input "OANH"
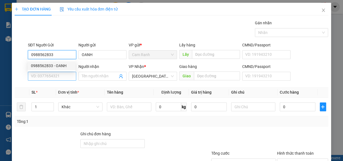
type input "0988562833"
click at [46, 77] on input "SĐT Người Nhận *" at bounding box center [52, 76] width 48 height 9
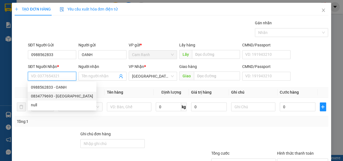
click at [51, 97] on div "0834779693 - [GEOGRAPHIC_DATA]" at bounding box center [62, 96] width 62 height 6
type input "0834779693"
type input "[PERSON_NAME]"
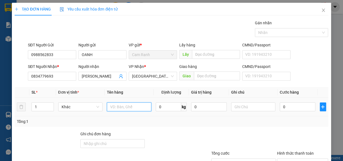
click at [127, 106] on input "text" at bounding box center [129, 107] width 45 height 9
type input "1 KIỆN"
click at [288, 106] on input "0" at bounding box center [298, 107] width 36 height 9
type input "6"
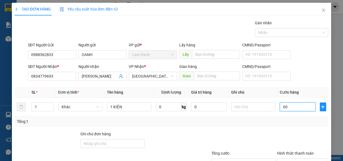
scroll to position [43, 0]
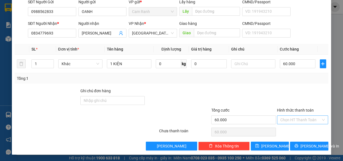
click at [292, 121] on input "Hình thức thanh toán" at bounding box center [301, 120] width 41 height 8
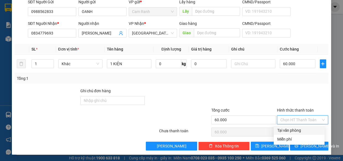
click at [290, 131] on div "Tại văn phòng" at bounding box center [299, 130] width 44 height 6
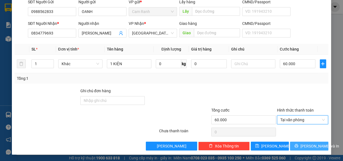
drag, startPoint x: 301, startPoint y: 142, endPoint x: 296, endPoint y: 139, distance: 5.1
click at [301, 142] on button "[PERSON_NAME] và In" at bounding box center [309, 146] width 38 height 9
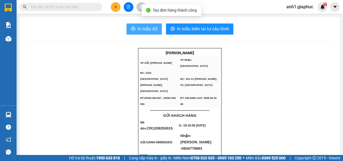
click at [147, 33] on button "In mẫu A5" at bounding box center [144, 29] width 35 height 11
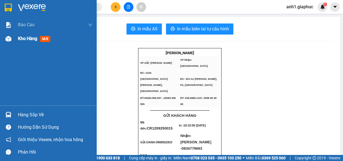
click at [28, 38] on span "Kho hàng" at bounding box center [27, 38] width 19 height 5
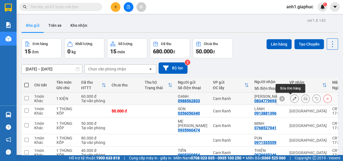
click at [293, 97] on icon at bounding box center [295, 99] width 4 height 4
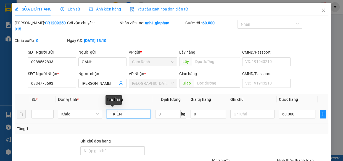
click at [132, 115] on input "1 KIỆN" at bounding box center [129, 114] width 44 height 9
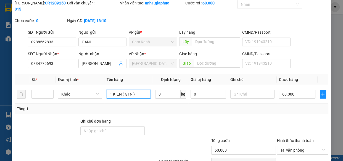
scroll to position [50, 0]
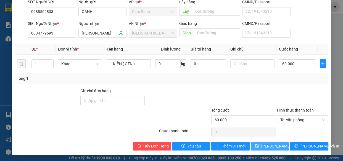
click at [271, 143] on span "[PERSON_NAME] thay đổi" at bounding box center [284, 146] width 44 height 6
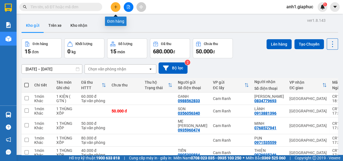
click at [116, 9] on icon "plus" at bounding box center [116, 7] width 4 height 4
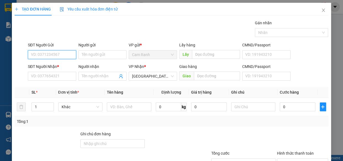
click at [36, 56] on input "SĐT Người Gửi" at bounding box center [52, 54] width 48 height 9
drag, startPoint x: 62, startPoint y: 66, endPoint x: 60, endPoint y: 77, distance: 11.9
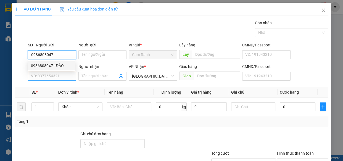
click at [62, 66] on div "0986808047 - ĐÀO" at bounding box center [51, 66] width 41 height 6
click at [60, 77] on input "SĐT Người Nhận *" at bounding box center [52, 76] width 48 height 9
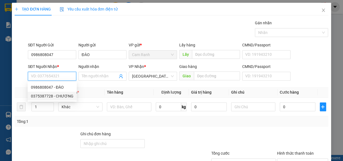
click at [55, 97] on div "0375387728 - CHƯƠNG" at bounding box center [52, 96] width 43 height 6
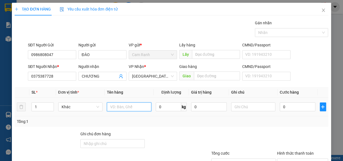
click at [124, 108] on input "text" at bounding box center [129, 107] width 45 height 9
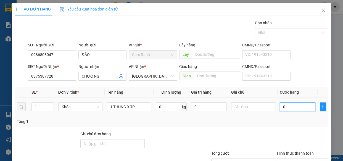
click at [289, 108] on input "0" at bounding box center [298, 107] width 36 height 9
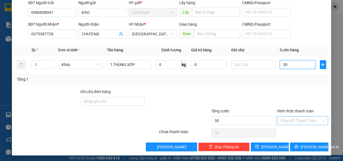
scroll to position [43, 0]
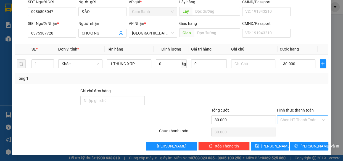
click at [302, 121] on input "Hình thức thanh toán" at bounding box center [301, 120] width 41 height 8
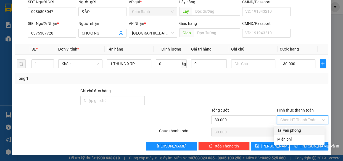
click at [301, 130] on div "Tại văn phòng" at bounding box center [299, 130] width 44 height 6
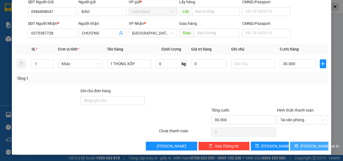
click at [305, 149] on button "[PERSON_NAME] và In" at bounding box center [309, 146] width 38 height 9
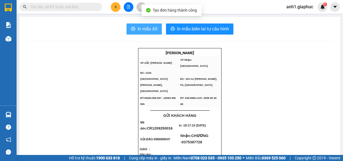
click at [148, 29] on span "In mẫu A5" at bounding box center [148, 28] width 20 height 7
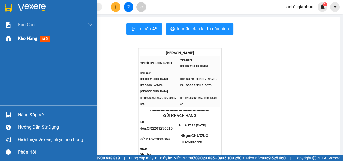
click at [19, 40] on span "Kho hàng" at bounding box center [27, 38] width 19 height 5
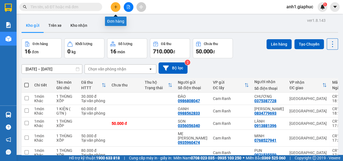
click at [114, 7] on icon "plus" at bounding box center [115, 7] width 3 height 0
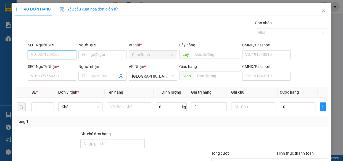
click at [44, 55] on input "SĐT Người Gửi" at bounding box center [52, 54] width 48 height 9
click at [58, 67] on div "0369938447 - CHÚ CẦU" at bounding box center [51, 66] width 41 height 6
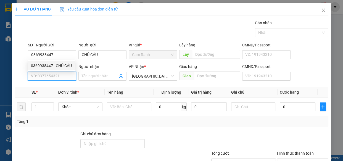
click at [55, 72] on input "SĐT Người Nhận *" at bounding box center [52, 76] width 48 height 9
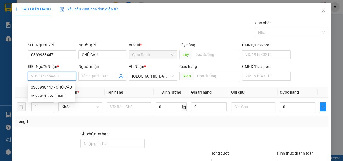
click at [55, 75] on input "SĐT Người Nhận *" at bounding box center [52, 76] width 48 height 9
click at [59, 97] on div "0397951556 - TINH" at bounding box center [51, 96] width 41 height 6
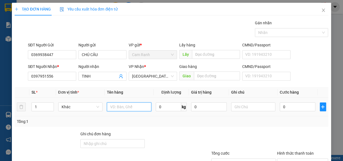
click at [113, 105] on input "text" at bounding box center [129, 107] width 45 height 9
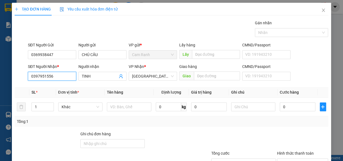
click at [55, 77] on input "0397951556" at bounding box center [52, 76] width 48 height 9
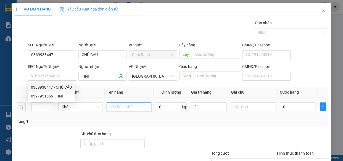
click at [128, 109] on input "text" at bounding box center [129, 107] width 45 height 9
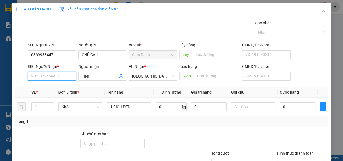
click at [47, 75] on input "SĐT Người Nhận *" at bounding box center [52, 76] width 48 height 9
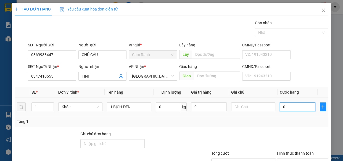
click at [296, 106] on input "0" at bounding box center [298, 107] width 36 height 9
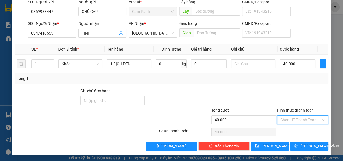
drag, startPoint x: 294, startPoint y: 121, endPoint x: 296, endPoint y: 127, distance: 6.1
click at [294, 121] on input "Hình thức thanh toán" at bounding box center [301, 120] width 41 height 8
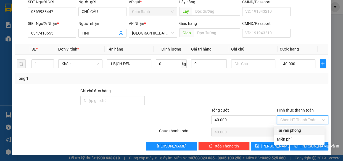
click at [296, 128] on div "Tại văn phòng" at bounding box center [299, 130] width 44 height 6
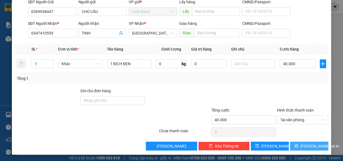
click at [302, 146] on span "[PERSON_NAME] và In" at bounding box center [320, 146] width 39 height 6
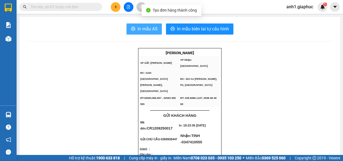
drag, startPoint x: 131, startPoint y: 25, endPoint x: 161, endPoint y: 41, distance: 33.4
click at [132, 25] on button "In mẫu A5" at bounding box center [144, 29] width 35 height 11
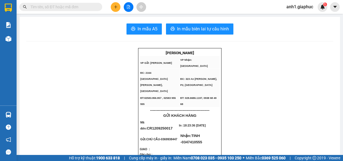
click at [115, 6] on icon "plus" at bounding box center [116, 7] width 4 height 4
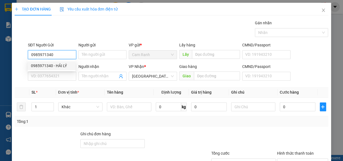
click at [53, 68] on div "0985971340 - HẢI LÝ" at bounding box center [51, 66] width 41 height 6
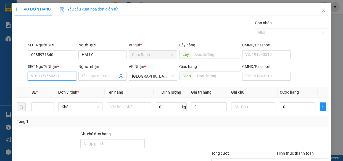
click at [55, 76] on input "SĐT Người Nhận *" at bounding box center [52, 76] width 48 height 9
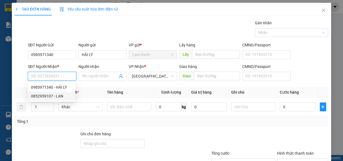
click at [58, 96] on div "0852959107 - LAN" at bounding box center [51, 96] width 41 height 6
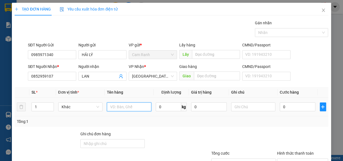
click at [134, 107] on input "text" at bounding box center [129, 107] width 45 height 9
click at [140, 107] on input "text" at bounding box center [129, 107] width 45 height 9
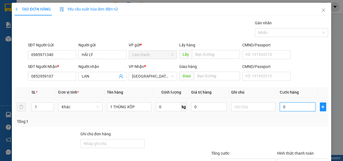
click at [302, 107] on input "0" at bounding box center [298, 107] width 36 height 9
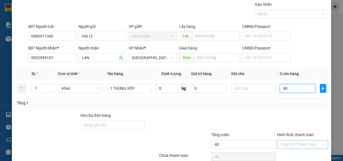
scroll to position [43, 0]
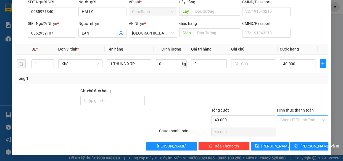
click at [290, 121] on input "Hình thức thanh toán" at bounding box center [301, 120] width 41 height 8
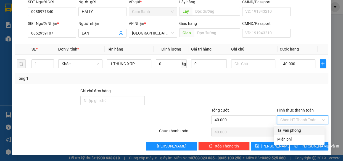
click at [291, 128] on div "Tại văn phòng" at bounding box center [299, 130] width 44 height 6
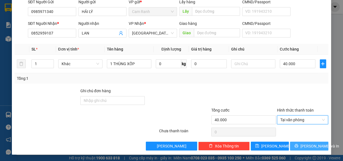
click at [302, 144] on span "[PERSON_NAME] và In" at bounding box center [320, 146] width 39 height 6
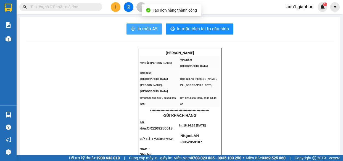
click at [150, 28] on span "In mẫu A5" at bounding box center [148, 28] width 20 height 7
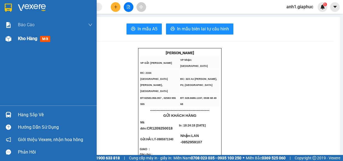
click at [19, 40] on span "Kho hàng" at bounding box center [27, 38] width 19 height 5
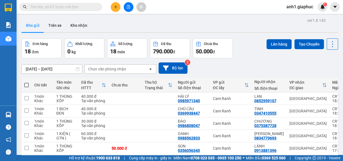
drag, startPoint x: 110, startPoint y: 8, endPoint x: 114, endPoint y: 8, distance: 3.6
click at [110, 8] on div at bounding box center [128, 7] width 41 height 10
click at [116, 8] on icon "plus" at bounding box center [116, 6] width 0 height 3
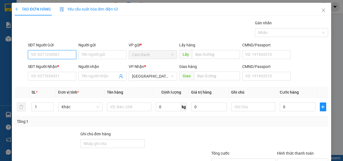
drag, startPoint x: 41, startPoint y: 53, endPoint x: 0, endPoint y: 88, distance: 53.9
click at [40, 53] on input "SĐT Người Gửi" at bounding box center [52, 54] width 48 height 9
drag, startPoint x: 58, startPoint y: 66, endPoint x: 54, endPoint y: 81, distance: 14.8
click at [58, 68] on div "0986129116 - CÔ HƯƠNG" at bounding box center [54, 66] width 46 height 6
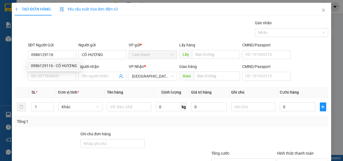
click at [54, 81] on div "SĐT Người Nhận * VD: 0377654321" at bounding box center [52, 73] width 48 height 19
click at [55, 76] on input "SĐT Người Nhận *" at bounding box center [52, 76] width 48 height 9
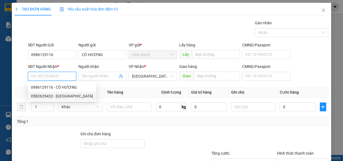
click at [62, 98] on div "0582635432 - [GEOGRAPHIC_DATA]" at bounding box center [62, 96] width 62 height 6
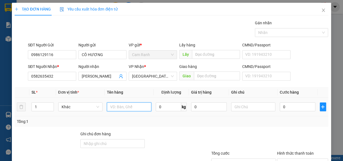
click at [118, 106] on input "text" at bounding box center [129, 107] width 45 height 9
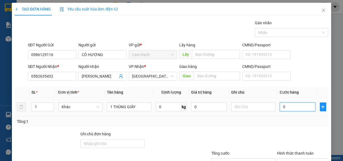
click at [285, 105] on input "0" at bounding box center [298, 107] width 36 height 9
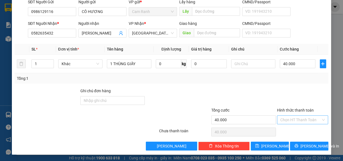
drag, startPoint x: 288, startPoint y: 118, endPoint x: 292, endPoint y: 123, distance: 7.3
click at [288, 118] on input "Hình thức thanh toán" at bounding box center [301, 120] width 41 height 8
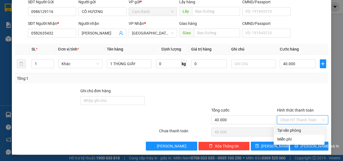
click at [291, 131] on div "Tại văn phòng" at bounding box center [299, 130] width 44 height 6
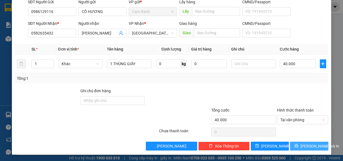
click at [304, 148] on span "[PERSON_NAME] và In" at bounding box center [320, 146] width 39 height 6
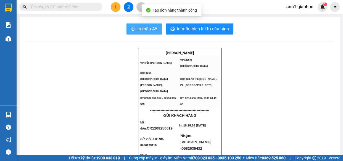
click at [144, 30] on span "In mẫu A5" at bounding box center [148, 28] width 20 height 7
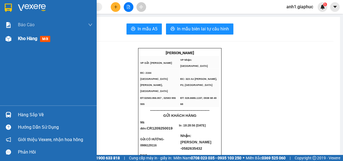
click at [20, 42] on div "Kho hàng mới" at bounding box center [35, 38] width 35 height 7
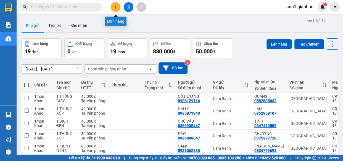
click at [113, 6] on button at bounding box center [116, 7] width 10 height 10
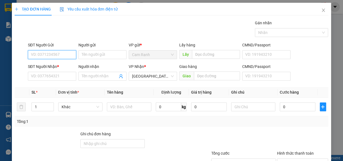
click at [47, 56] on input "SĐT Người Gửi" at bounding box center [52, 54] width 48 height 9
click at [54, 67] on div "0933931315 - UYÊN" at bounding box center [51, 66] width 41 height 6
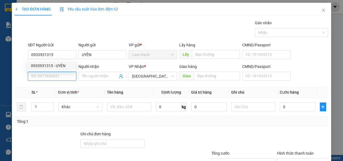
click at [53, 72] on input "SĐT Người Nhận *" at bounding box center [52, 76] width 48 height 9
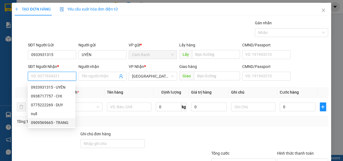
click at [56, 123] on div "0909569665 - TRANG" at bounding box center [51, 123] width 41 height 6
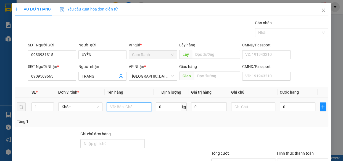
click at [137, 106] on input "text" at bounding box center [129, 107] width 45 height 9
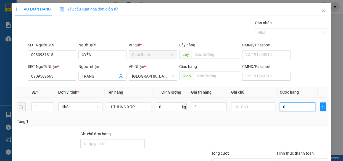
click at [282, 110] on input "0" at bounding box center [298, 107] width 36 height 9
click at [292, 159] on input "Hình thức thanh toán" at bounding box center [301, 163] width 41 height 8
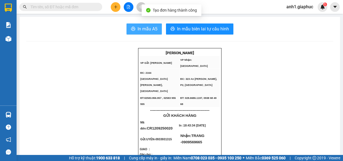
click at [140, 31] on span "In mẫu A5" at bounding box center [148, 28] width 20 height 7
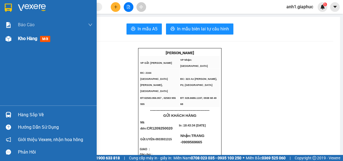
click at [15, 40] on div "Kho hàng mới" at bounding box center [48, 39] width 97 height 14
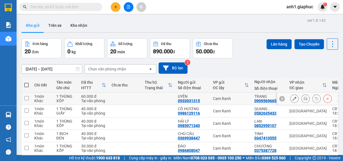
click at [304, 99] on icon at bounding box center [306, 99] width 4 height 4
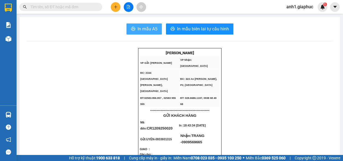
click at [151, 29] on span "In mẫu A5" at bounding box center [148, 28] width 20 height 7
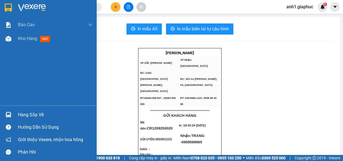
drag, startPoint x: 19, startPoint y: 40, endPoint x: 19, endPoint y: 50, distance: 9.7
click at [19, 40] on span "Kho hàng" at bounding box center [27, 38] width 19 height 5
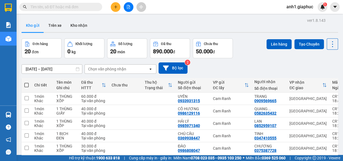
click at [115, 6] on icon "plus" at bounding box center [116, 7] width 4 height 4
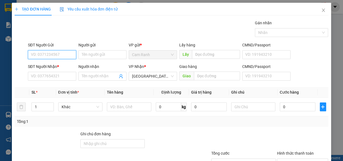
paste input "0911913729"
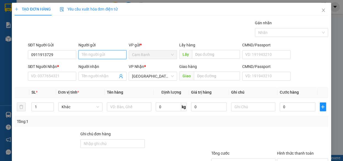
click at [82, 53] on input "Người gửi" at bounding box center [103, 54] width 48 height 9
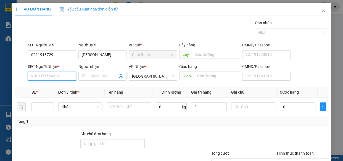
click at [45, 79] on input "SĐT Người Nhận *" at bounding box center [52, 76] width 48 height 9
drag, startPoint x: 30, startPoint y: 54, endPoint x: 52, endPoint y: 56, distance: 22.2
click at [52, 56] on input "0911913729" at bounding box center [52, 54] width 48 height 9
click at [49, 76] on input "SĐT Người Nhận *" at bounding box center [52, 76] width 48 height 9
paste input "0911913729"
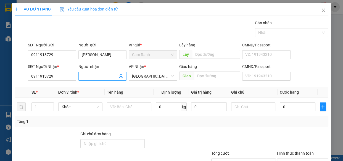
click at [88, 77] on input "Người nhận" at bounding box center [100, 76] width 36 height 6
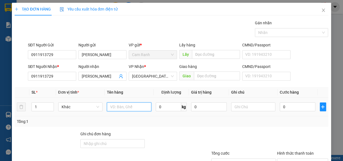
click at [114, 109] on input "text" at bounding box center [129, 107] width 45 height 9
click at [285, 109] on input "0" at bounding box center [298, 107] width 36 height 9
click at [133, 107] on input "1 XE AB (" at bounding box center [129, 107] width 45 height 9
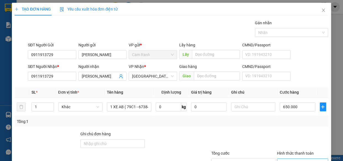
click at [290, 159] on input "Hình thức thanh toán" at bounding box center [301, 163] width 41 height 8
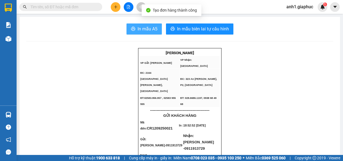
click at [145, 33] on button "In mẫu A5" at bounding box center [144, 29] width 35 height 11
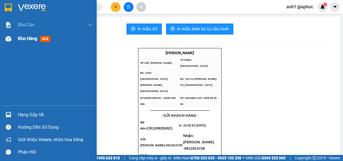
click at [19, 38] on span "Kho hàng" at bounding box center [27, 38] width 19 height 5
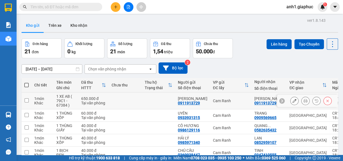
click at [293, 102] on icon at bounding box center [295, 101] width 4 height 4
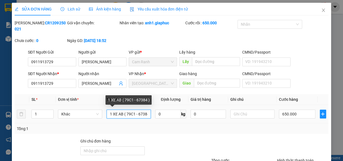
click at [123, 114] on input "1 XE AB ( 79C1 - 67384 )" at bounding box center [129, 114] width 44 height 9
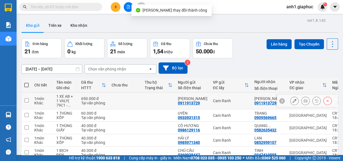
click at [304, 102] on icon at bounding box center [306, 101] width 4 height 4
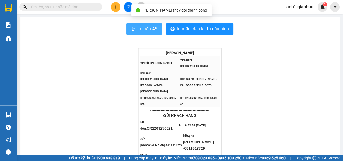
click at [143, 27] on span "In mẫu A5" at bounding box center [148, 28] width 20 height 7
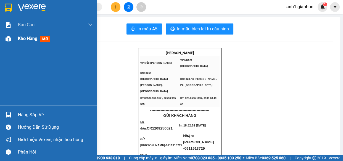
click at [23, 38] on span "Kho hàng" at bounding box center [27, 38] width 19 height 5
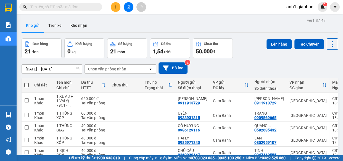
click at [51, 6] on input "text" at bounding box center [62, 7] width 65 height 6
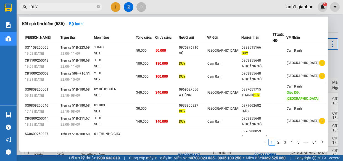
drag, startPoint x: 191, startPoint y: 100, endPoint x: 210, endPoint y: 101, distance: 19.1
click at [207, 147] on div "0903969758" at bounding box center [193, 150] width 28 height 6
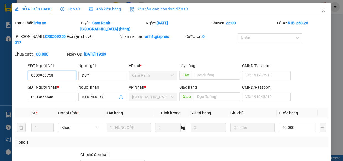
drag, startPoint x: 30, startPoint y: 69, endPoint x: 52, endPoint y: 69, distance: 22.1
click at [52, 71] on input "0903969758" at bounding box center [52, 75] width 48 height 9
click at [322, 9] on icon "close" at bounding box center [324, 10] width 4 height 4
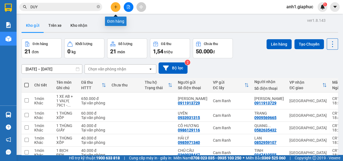
click at [118, 7] on icon "plus" at bounding box center [116, 7] width 4 height 4
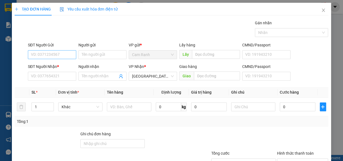
type input "0903969758"
click at [54, 64] on div "0903969758 - DUY" at bounding box center [51, 66] width 41 height 6
type input "DUY"
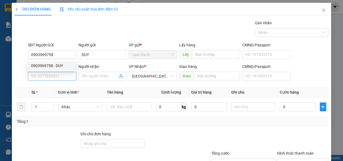
type input "0903969758"
click at [55, 73] on input "SĐT Người Nhận *" at bounding box center [52, 76] width 48 height 9
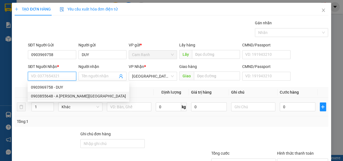
drag, startPoint x: 65, startPoint y: 95, endPoint x: 80, endPoint y: 98, distance: 15.2
click at [66, 95] on div "0903855648 - A HOÀNG XÔ" at bounding box center [78, 96] width 95 height 6
type input "0903855648"
type input "A HOÀNG XÔ"
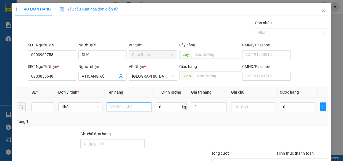
click at [114, 105] on input "text" at bounding box center [129, 107] width 45 height 9
type input "1 THÙNG XỐP"
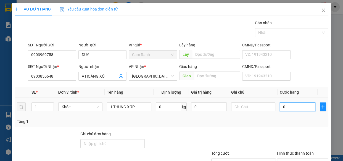
click at [286, 106] on input "0" at bounding box center [298, 107] width 36 height 9
type input "5"
type input "50"
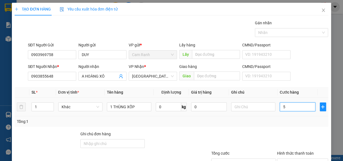
type input "50"
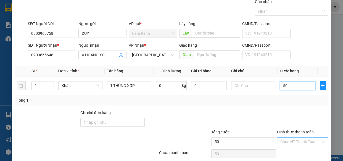
scroll to position [43, 0]
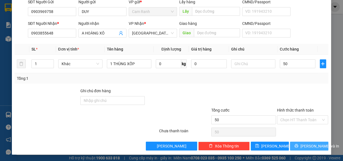
type input "50.000"
click at [300, 144] on button "[PERSON_NAME] và In" at bounding box center [309, 146] width 38 height 9
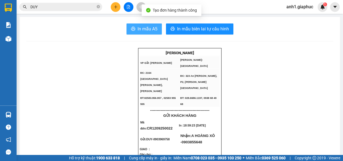
click at [140, 26] on span "In mẫu A5" at bounding box center [148, 28] width 20 height 7
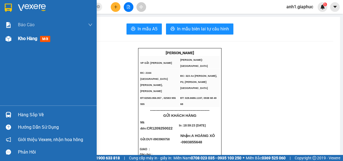
click at [28, 38] on span "Kho hàng" at bounding box center [27, 38] width 19 height 5
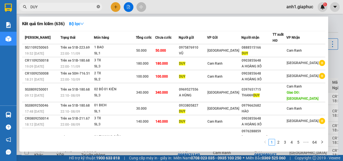
click at [98, 5] on icon "close-circle" at bounding box center [98, 6] width 3 height 3
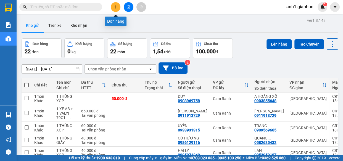
click at [115, 8] on icon "plus" at bounding box center [116, 7] width 4 height 4
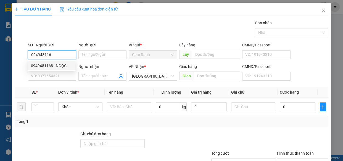
click at [67, 64] on div "0949481168 - NGỌC" at bounding box center [51, 66] width 41 height 6
type input "0949481168"
type input "NGỌC"
type input "0949481168"
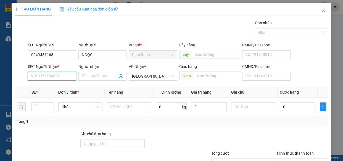
click at [68, 79] on input "SĐT Người Nhận *" at bounding box center [52, 76] width 48 height 9
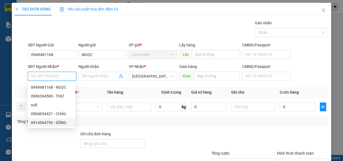
click at [65, 123] on div "0914564792 - DŨNG" at bounding box center [51, 123] width 41 height 6
type input "0914564792"
type input "DŨNG"
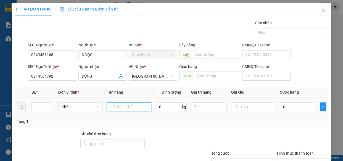
click at [117, 105] on input "text" at bounding box center [129, 107] width 45 height 9
type input "1 THÙNG XỐP"
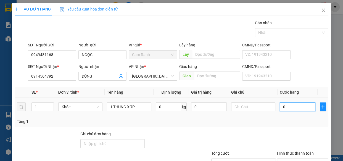
click at [285, 106] on input "0" at bounding box center [298, 107] width 36 height 9
type input "6"
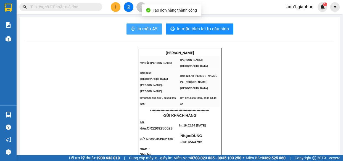
click at [149, 31] on span "In mẫu A5" at bounding box center [148, 28] width 20 height 7
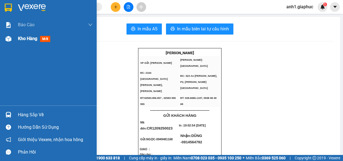
click at [19, 38] on span "Kho hàng" at bounding box center [27, 38] width 19 height 5
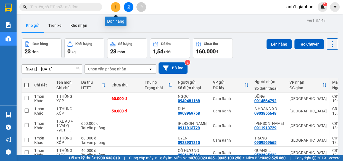
click at [115, 6] on icon "plus" at bounding box center [116, 7] width 4 height 4
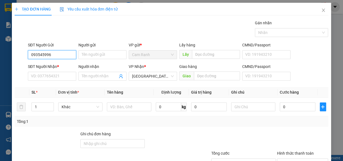
type input "0935459963"
click at [56, 67] on div "0935459963 - VY" at bounding box center [51, 66] width 41 height 6
type input "VY"
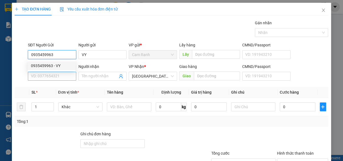
type input "0935459963"
click at [56, 76] on input "SĐT Người Nhận *" at bounding box center [52, 76] width 48 height 9
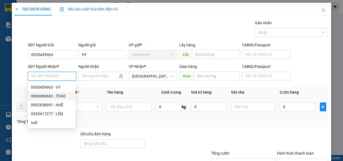
drag, startPoint x: 53, startPoint y: 98, endPoint x: 65, endPoint y: 98, distance: 12.5
click at [53, 97] on div "0906989662 - THẢO" at bounding box center [51, 96] width 41 height 6
type input "0906989662"
type input "THẢO"
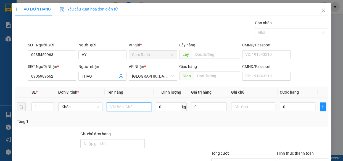
click at [121, 108] on input "text" at bounding box center [129, 107] width 45 height 9
type input "1 BAO"
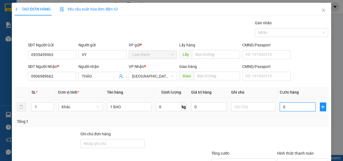
click at [281, 108] on input "0" at bounding box center [298, 107] width 36 height 9
type input "4"
type input "40"
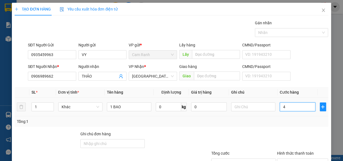
type input "40"
click at [298, 159] on input "Hình thức thanh toán" at bounding box center [301, 163] width 41 height 8
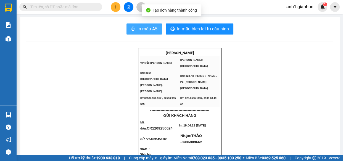
click at [147, 29] on span "In mẫu A5" at bounding box center [148, 28] width 20 height 7
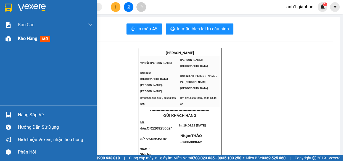
click at [24, 39] on span "Kho hàng" at bounding box center [27, 38] width 19 height 5
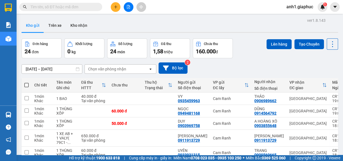
click at [52, 8] on input "text" at bounding box center [62, 7] width 65 height 6
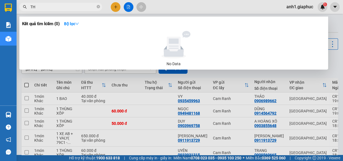
type input "T"
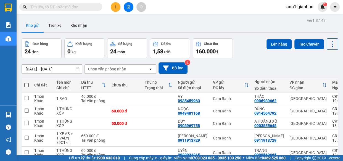
click at [114, 8] on icon "plus" at bounding box center [116, 7] width 4 height 4
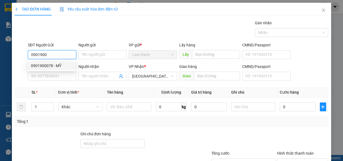
click at [45, 66] on div "0901900078 - MỸ" at bounding box center [51, 66] width 41 height 6
type input "0901900078"
type input "MỸ"
type input "0901900078"
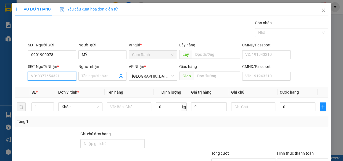
click at [53, 75] on input "SĐT Người Nhận *" at bounding box center [52, 76] width 48 height 9
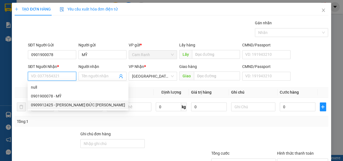
click at [64, 106] on div "0909912425 - TRỊNH ĐỨC KHƯƠNG" at bounding box center [78, 105] width 94 height 6
type input "0909912425"
type input "TRỊNH ĐỨC KHƯƠNG"
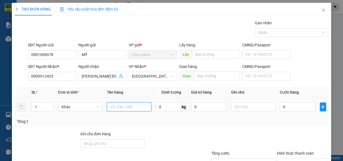
click at [133, 107] on input "text" at bounding box center [129, 107] width 45 height 9
type input "1 PHONG BÌ ( 2T280K )"
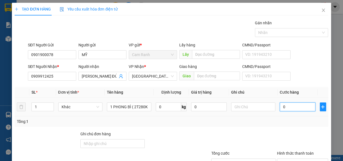
click at [292, 108] on input "0" at bounding box center [298, 107] width 36 height 9
type input "3"
type input "30"
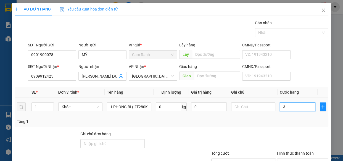
type input "30"
type input "30.000"
click at [245, 103] on input "text" at bounding box center [253, 107] width 45 height 9
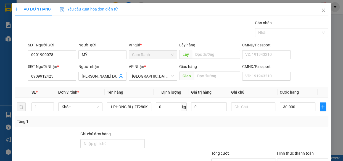
drag, startPoint x: 283, startPoint y: 121, endPoint x: 292, endPoint y: 124, distance: 9.0
click at [283, 159] on input "Hình thức thanh toán" at bounding box center [301, 163] width 41 height 8
type input "0"
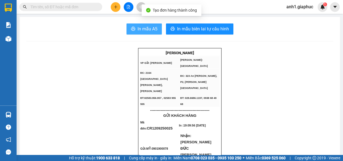
click at [138, 30] on span "In mẫu A5" at bounding box center [148, 28] width 20 height 7
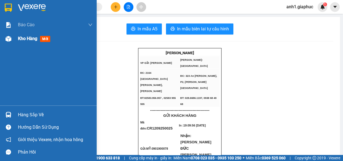
click at [33, 35] on div "Kho hàng mới" at bounding box center [35, 38] width 35 height 7
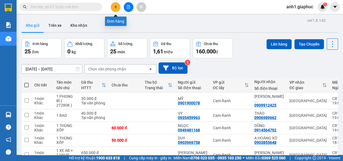
click at [114, 5] on icon "plus" at bounding box center [116, 7] width 4 height 4
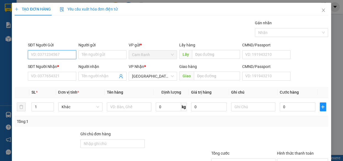
click at [36, 54] on input "SĐT Người Gửi" at bounding box center [52, 54] width 48 height 9
type input "0785112029"
click at [54, 66] on div "0785112029 - CHÚ THỨ" at bounding box center [52, 66] width 42 height 6
type input "CHÚ THỨ"
type input "0785112029"
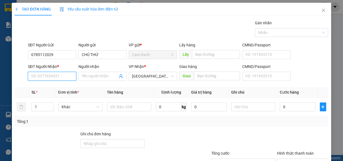
click at [53, 78] on input "SĐT Người Nhận *" at bounding box center [52, 76] width 48 height 9
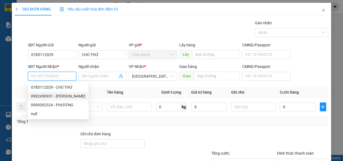
click at [55, 96] on div "0902450931 - ANH BẢO" at bounding box center [58, 96] width 54 height 6
type input "0902450931"
type input "ANH BẢO"
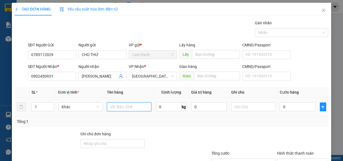
click at [124, 106] on input "text" at bounding box center [129, 107] width 45 height 9
type input "1 THÙNG XỐP"
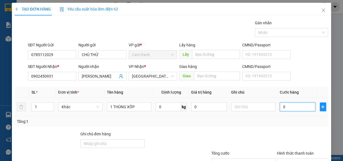
click at [282, 110] on input "0" at bounding box center [298, 107] width 36 height 9
type input "6"
type input "60"
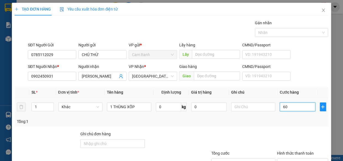
type input "60"
type input "60.000"
click at [289, 159] on input "Hình thức thanh toán" at bounding box center [301, 163] width 41 height 8
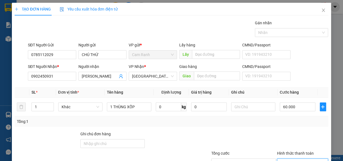
type input "0"
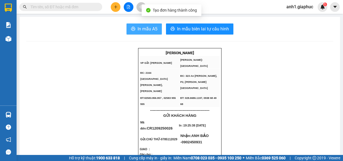
click at [133, 30] on icon "printer" at bounding box center [133, 29] width 4 height 4
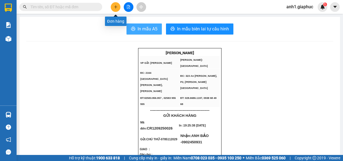
click at [114, 6] on icon "plus" at bounding box center [116, 7] width 4 height 4
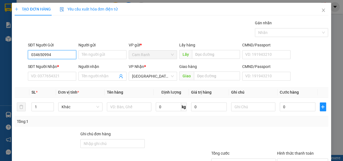
type input "0346509941"
click at [48, 64] on div "0346509941 - VY" at bounding box center [58, 66] width 54 height 6
type input "VY"
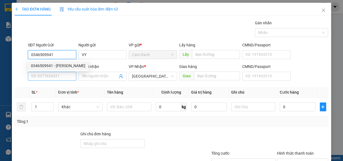
type input "0346509941"
click at [48, 77] on input "SĐT Người Nhận *" at bounding box center [52, 76] width 48 height 9
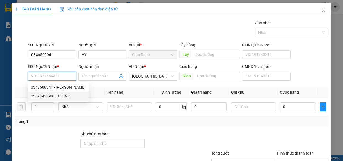
click at [52, 97] on div "0362445398 - TƯỜNG" at bounding box center [58, 96] width 54 height 6
type input "0362445398"
type input "TƯỜNG"
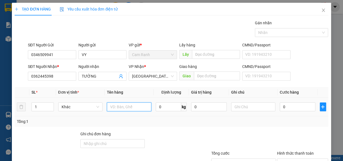
click at [121, 106] on input "text" at bounding box center [129, 107] width 45 height 9
type input "1 THUNG XỐP"
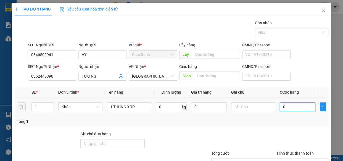
click at [283, 106] on input "0" at bounding box center [298, 107] width 36 height 9
type input "4"
type input "40"
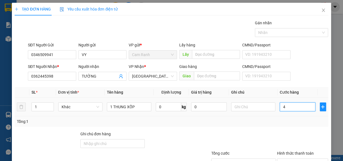
type input "40"
type input "40.000"
click at [287, 159] on input "Hình thức thanh toán" at bounding box center [301, 163] width 41 height 8
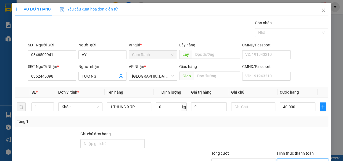
type input "0"
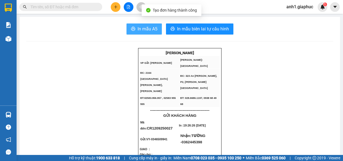
click at [147, 29] on span "In mẫu A5" at bounding box center [148, 28] width 20 height 7
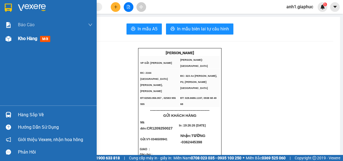
click at [20, 38] on span "Kho hàng" at bounding box center [27, 38] width 19 height 5
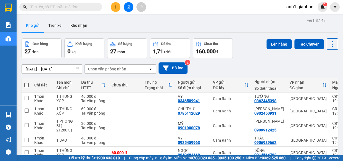
click at [116, 7] on icon "plus" at bounding box center [116, 6] width 0 height 3
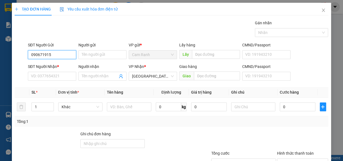
type input "0906719159"
click at [55, 63] on div "0906719159 - ĐÔNG" at bounding box center [51, 66] width 41 height 6
type input "ĐÔNG"
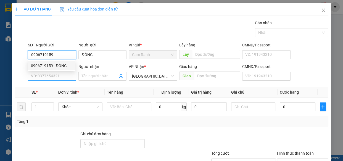
type input "0906719159"
click at [54, 73] on input "SĐT Người Nhận *" at bounding box center [52, 76] width 48 height 9
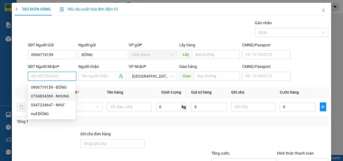
click at [58, 97] on div "0704834369 - NHUNG" at bounding box center [51, 96] width 41 height 6
type input "0704834369"
type input "NHUNG"
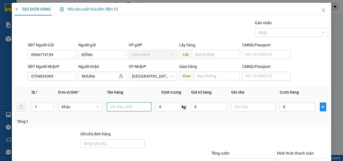
click at [121, 107] on input "text" at bounding box center [129, 107] width 45 height 9
type input "1 THÙNG XỐP ( GTN )"
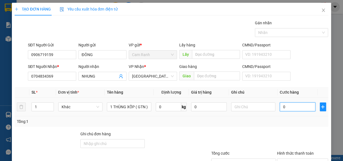
click at [296, 108] on input "0" at bounding box center [298, 107] width 36 height 9
type input "74"
type input "7"
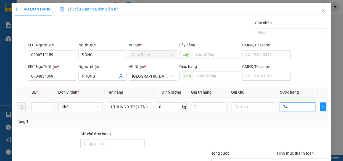
type input "7"
type input "0"
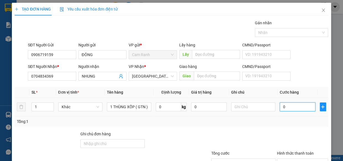
type input "04"
type input "4"
type input "040"
type input "40"
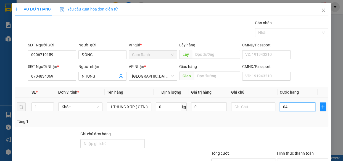
type input "40"
type input "04"
type input "4"
type input "0"
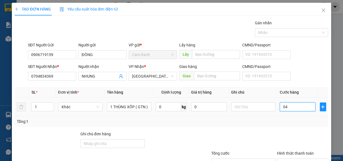
type input "0"
click at [280, 105] on input "0" at bounding box center [298, 107] width 36 height 9
type input "40"
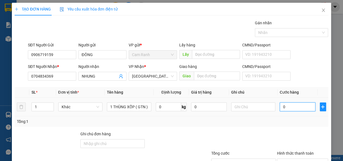
type input "40"
type input "40.000"
click at [291, 159] on input "Hình thức thanh toán" at bounding box center [301, 163] width 41 height 8
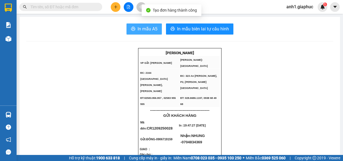
click at [146, 31] on span "In mẫu A5" at bounding box center [148, 28] width 20 height 7
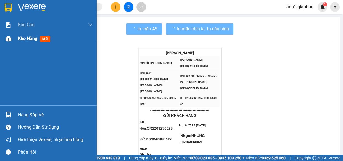
click at [24, 37] on span "Kho hàng" at bounding box center [27, 38] width 19 height 5
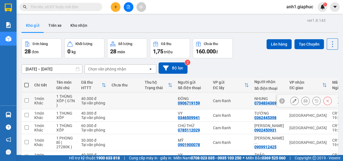
click at [304, 100] on icon at bounding box center [306, 101] width 4 height 4
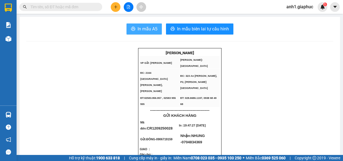
click at [140, 26] on span "In mẫu A5" at bounding box center [148, 28] width 20 height 7
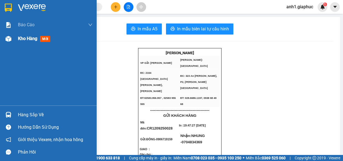
click at [32, 40] on span "Kho hàng" at bounding box center [27, 38] width 19 height 5
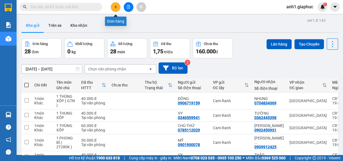
click at [116, 7] on icon "plus" at bounding box center [116, 6] width 0 height 3
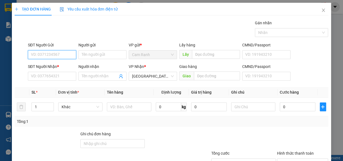
click at [50, 56] on input "SĐT Người Gửi" at bounding box center [52, 54] width 48 height 9
type input "0388268178"
click at [63, 66] on div "0388268178 - CÔ TÝ" at bounding box center [51, 66] width 41 height 6
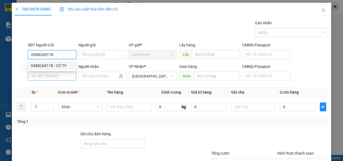
type input "CÔ TÝ"
type input "0388268178"
click at [61, 77] on input "SĐT Người Nhận *" at bounding box center [52, 76] width 48 height 9
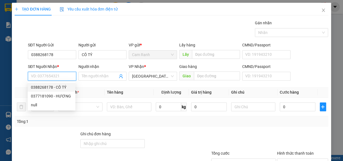
click at [43, 77] on input "SĐT Người Nhận *" at bounding box center [52, 76] width 48 height 9
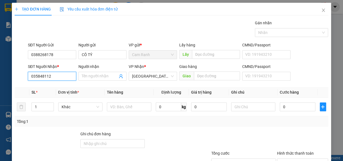
type input "0358481125"
click at [59, 87] on div "0358481125 - VY" at bounding box center [58, 87] width 54 height 6
type input "VY"
type input "0358481125"
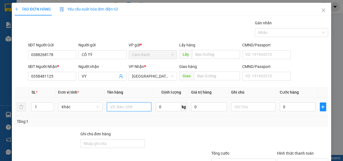
click at [120, 109] on input "text" at bounding box center [129, 107] width 45 height 9
type input "1 THÙNG GIẤY"
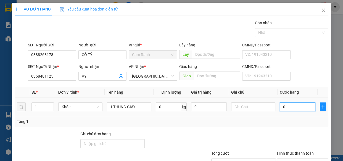
click at [281, 108] on input "0" at bounding box center [298, 107] width 36 height 9
type input "4"
type input "40"
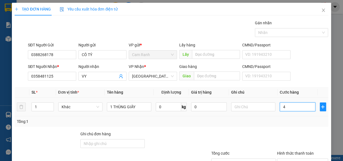
type input "40"
type input "40.000"
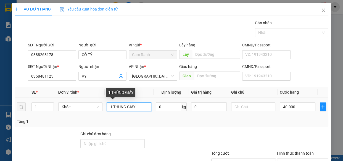
click at [135, 103] on input "1 THÙNG GIẤY" at bounding box center [129, 107] width 45 height 9
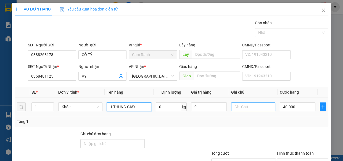
type input "1 THÙNG GIẤY"
click at [235, 103] on input "text" at bounding box center [253, 107] width 45 height 9
click at [261, 103] on input "118 TAM ĐẢO , P14 Q10" at bounding box center [253, 107] width 45 height 9
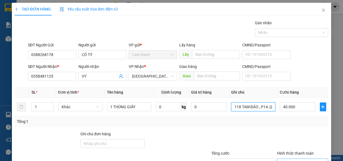
type input "118 TAM ĐẢO , P14 ,Q10"
click at [289, 159] on input "Hình thức thanh toán" at bounding box center [301, 163] width 41 height 8
type input "0"
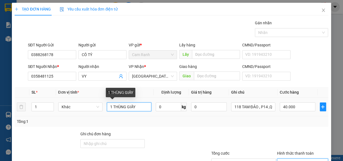
click at [136, 103] on input "1 THÙNG GIẤY" at bounding box center [129, 107] width 45 height 9
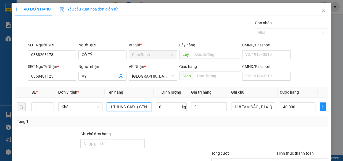
type input "1 THÙNG GIẤY ( GTN"
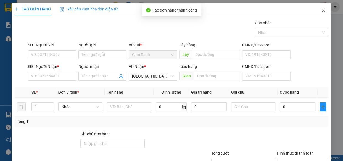
click at [322, 11] on icon "close" at bounding box center [324, 10] width 4 height 4
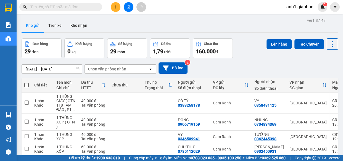
click at [118, 7] on button at bounding box center [116, 7] width 10 height 10
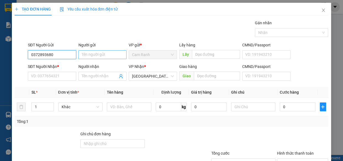
type input "0372893680"
click at [95, 56] on input "Người gửi" at bounding box center [103, 54] width 48 height 9
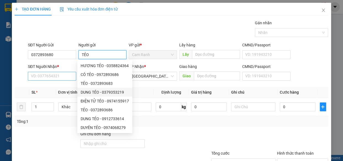
type input "TẺO"
click at [54, 76] on input "SĐT Người Nhận *" at bounding box center [52, 76] width 48 height 9
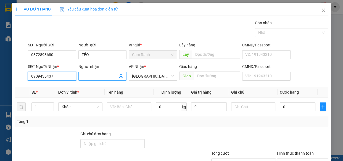
type input "0909436437"
click at [95, 76] on input "Người nhận" at bounding box center [100, 76] width 36 height 6
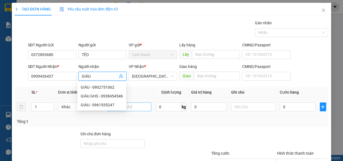
type input "GIÀU"
click at [144, 106] on input "text" at bounding box center [129, 107] width 45 height 9
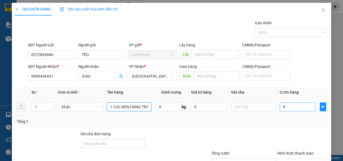
type input "1 CỤC ĐEN HÀNG TRA"
click at [295, 109] on input "0" at bounding box center [298, 107] width 36 height 9
type input "2"
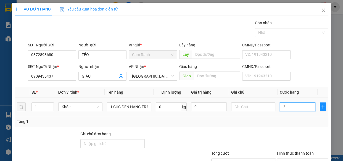
type input "20"
click at [291, 159] on input "Hình thức thanh toán" at bounding box center [301, 163] width 41 height 8
drag, startPoint x: 252, startPoint y: 95, endPoint x: 300, endPoint y: 139, distance: 65.5
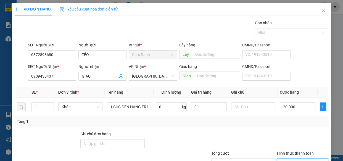
click at [252, 131] on div at bounding box center [244, 140] width 66 height 19
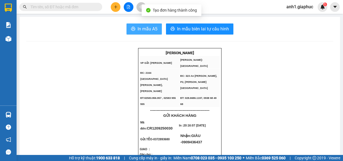
drag, startPoint x: 145, startPoint y: 28, endPoint x: 297, endPoint y: 84, distance: 161.7
click at [146, 28] on span "In mẫu A5" at bounding box center [148, 28] width 20 height 7
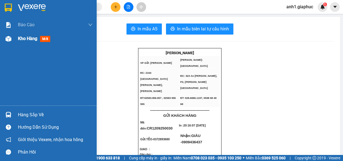
click at [19, 38] on span "Kho hàng" at bounding box center [27, 38] width 19 height 5
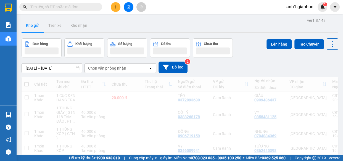
click at [113, 8] on button at bounding box center [116, 7] width 10 height 10
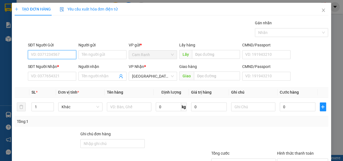
click at [36, 56] on input "SĐT Người Gửi" at bounding box center [52, 54] width 48 height 9
click at [322, 9] on icon "close" at bounding box center [324, 10] width 4 height 4
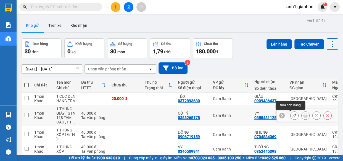
click at [293, 116] on icon at bounding box center [295, 116] width 4 height 4
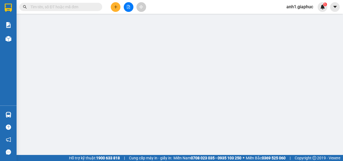
type input "0388268178"
type input "CÔ TÝ"
type input "0358481125"
type input "VY"
type input "40.000"
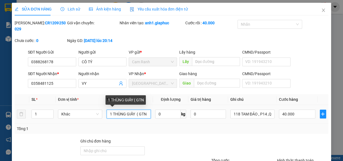
click at [147, 114] on input "1 THÙNG GIẤY ( GTN" at bounding box center [129, 114] width 44 height 9
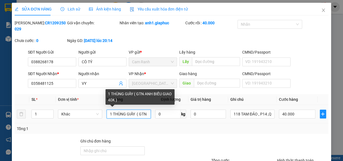
type input "1 THÙNG GIẤY ( GTN ANH BIẾU GIAO 40K )"
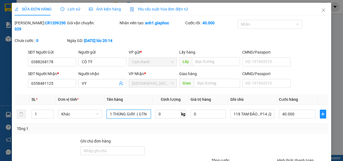
type input "40.000"
type input "1 THÙNG GIẤY ( GTN ANH BIẾU GIAO 40K )"
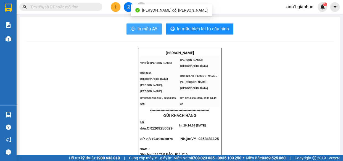
click at [138, 33] on button "In mẫu A5" at bounding box center [144, 29] width 35 height 11
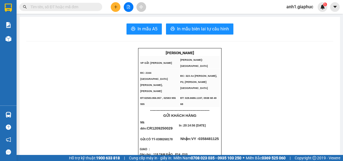
click at [117, 6] on icon "plus" at bounding box center [116, 7] width 4 height 4
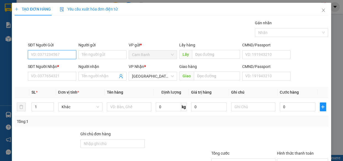
click at [44, 56] on input "SĐT Người Gửi" at bounding box center [52, 54] width 48 height 9
type input "0345766655"
click at [52, 63] on div "0345766655 - DUNG" at bounding box center [51, 66] width 41 height 6
type input "DUNG"
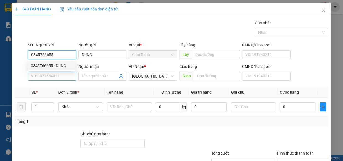
type input "0345766655"
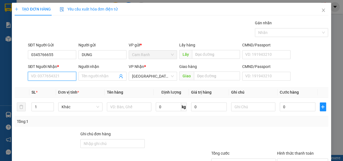
click at [54, 73] on input "SĐT Người Nhận *" at bounding box center [52, 76] width 48 height 9
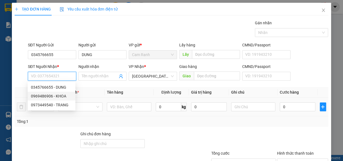
drag, startPoint x: 52, startPoint y: 96, endPoint x: 69, endPoint y: 100, distance: 17.5
click at [52, 96] on div "0969486906 - KHOA" at bounding box center [51, 96] width 41 height 6
type input "0969486906"
type input "KHOA"
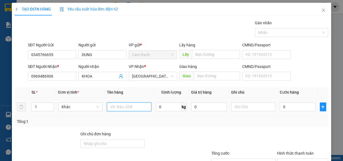
click at [113, 110] on input "text" at bounding box center [129, 107] width 45 height 9
type input "1 THÙNG XỐP"
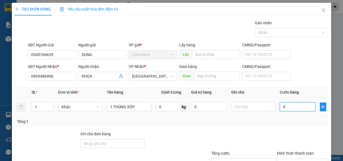
click at [280, 106] on input "0" at bounding box center [298, 107] width 36 height 9
click at [286, 150] on div "Hình thức thanh toán" at bounding box center [302, 154] width 51 height 8
click at [289, 159] on input "Hình thức thanh toán" at bounding box center [301, 163] width 41 height 8
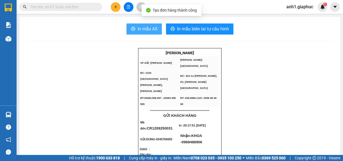
drag, startPoint x: 148, startPoint y: 30, endPoint x: 201, endPoint y: 47, distance: 55.6
click at [148, 29] on span "In mẫu A5" at bounding box center [148, 28] width 20 height 7
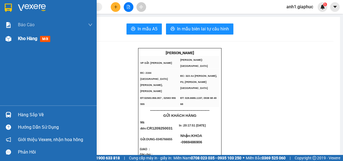
click at [38, 34] on div "Kho hàng mới" at bounding box center [55, 39] width 75 height 14
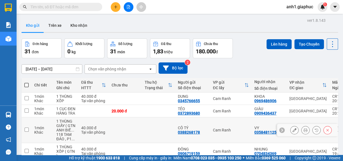
click at [293, 128] on icon at bounding box center [295, 130] width 4 height 4
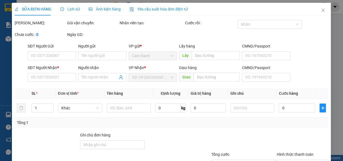
type input "0388268178"
type input "CÔ TÝ"
type input "0358481125"
type input "VY"
type input "40.000"
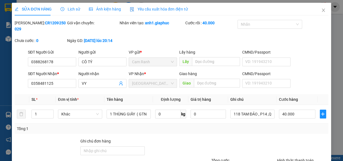
click at [332, 88] on div "SỬA ĐƠN HÀNG Lịch sử Ảnh kiện hàng Yêu cầu xuất hóa đơn điện tử Total Paid Fee …" at bounding box center [171, 80] width 343 height 161
click at [322, 11] on icon "close" at bounding box center [324, 10] width 4 height 4
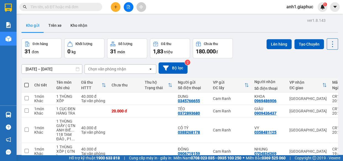
click at [25, 83] on span at bounding box center [26, 85] width 4 height 4
click at [27, 82] on input "checkbox" at bounding box center [27, 82] width 0 height 0
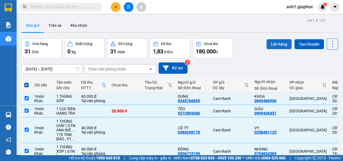
click at [269, 39] on button "Lên hàng" at bounding box center [279, 44] width 25 height 10
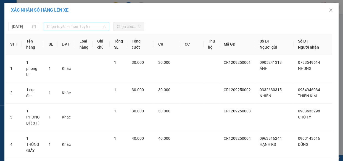
click at [72, 24] on span "Chọn tuyến - nhóm tuyến" at bounding box center [76, 26] width 59 height 8
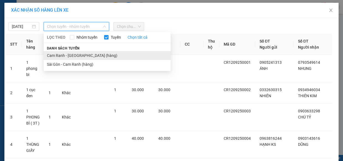
click at [68, 53] on li "Cam Ranh - [GEOGRAPHIC_DATA] (hàng)" at bounding box center [107, 55] width 127 height 9
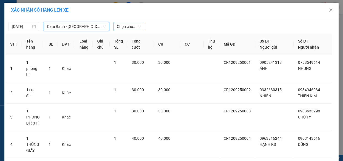
click at [123, 26] on span "Chọn chuyến" at bounding box center [129, 26] width 24 height 8
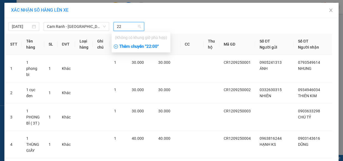
type input "22"
click at [142, 47] on div "Thêm chuyến " 22:00 "" at bounding box center [141, 46] width 59 height 9
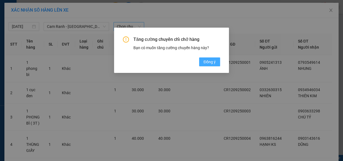
click at [209, 63] on span "Đồng ý" at bounding box center [210, 62] width 12 height 6
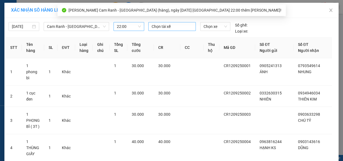
click at [176, 25] on div at bounding box center [172, 26] width 45 height 7
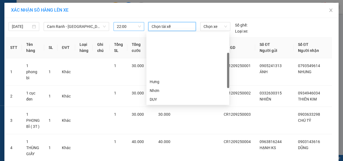
click at [157, 105] on div "Đông" at bounding box center [188, 108] width 76 height 6
click at [159, 123] on div "BẢO" at bounding box center [188, 126] width 76 height 6
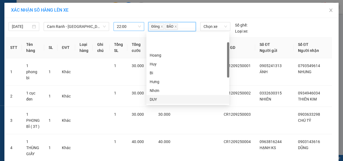
click at [161, 96] on div "DUY" at bounding box center [188, 99] width 76 height 6
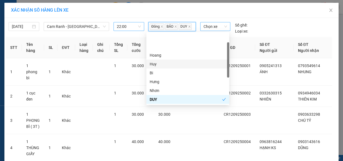
click at [220, 28] on span "Chọn xe" at bounding box center [216, 26] width 24 height 8
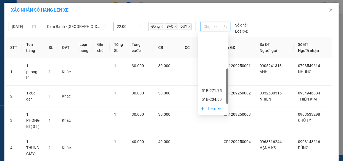
click at [213, 150] on div "50H-716.51" at bounding box center [214, 153] width 24 height 6
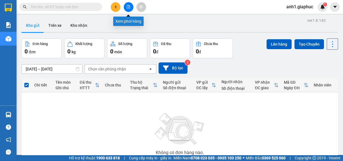
click at [126, 6] on button at bounding box center [129, 7] width 10 height 10
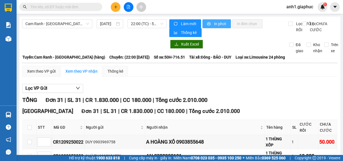
click at [220, 22] on span "In phơi" at bounding box center [220, 24] width 13 height 6
click at [216, 23] on span "In phơi" at bounding box center [220, 24] width 13 height 6
click at [334, 9] on button at bounding box center [335, 7] width 10 height 10
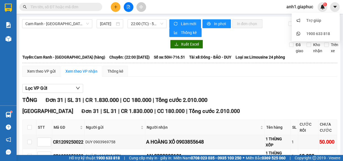
click at [294, 8] on span "anh1.giaphuc" at bounding box center [300, 6] width 36 height 7
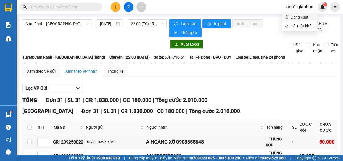
click at [293, 18] on span "Đăng xuất" at bounding box center [303, 17] width 24 height 6
